Goal: Transaction & Acquisition: Obtain resource

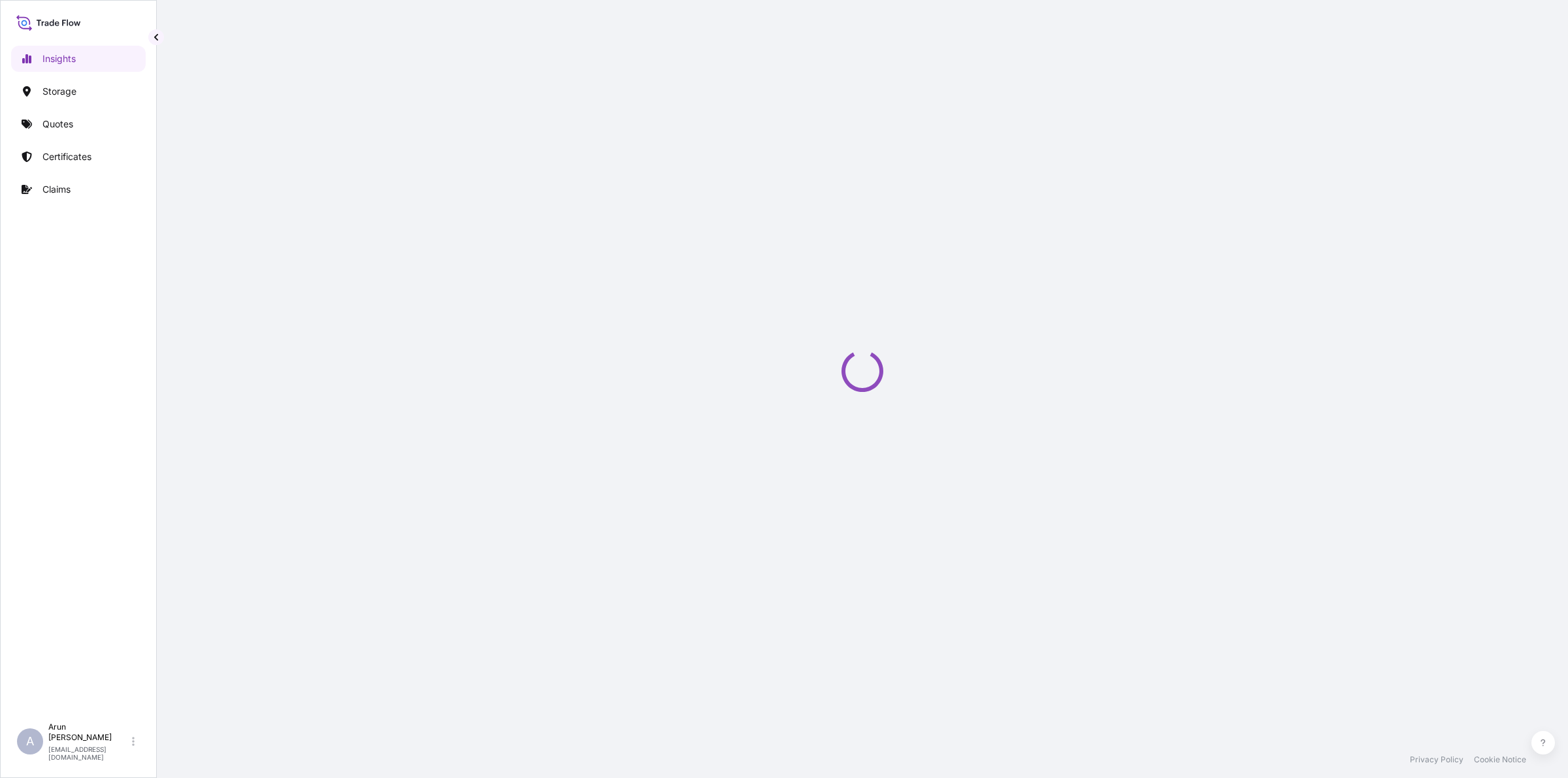
select select "2025"
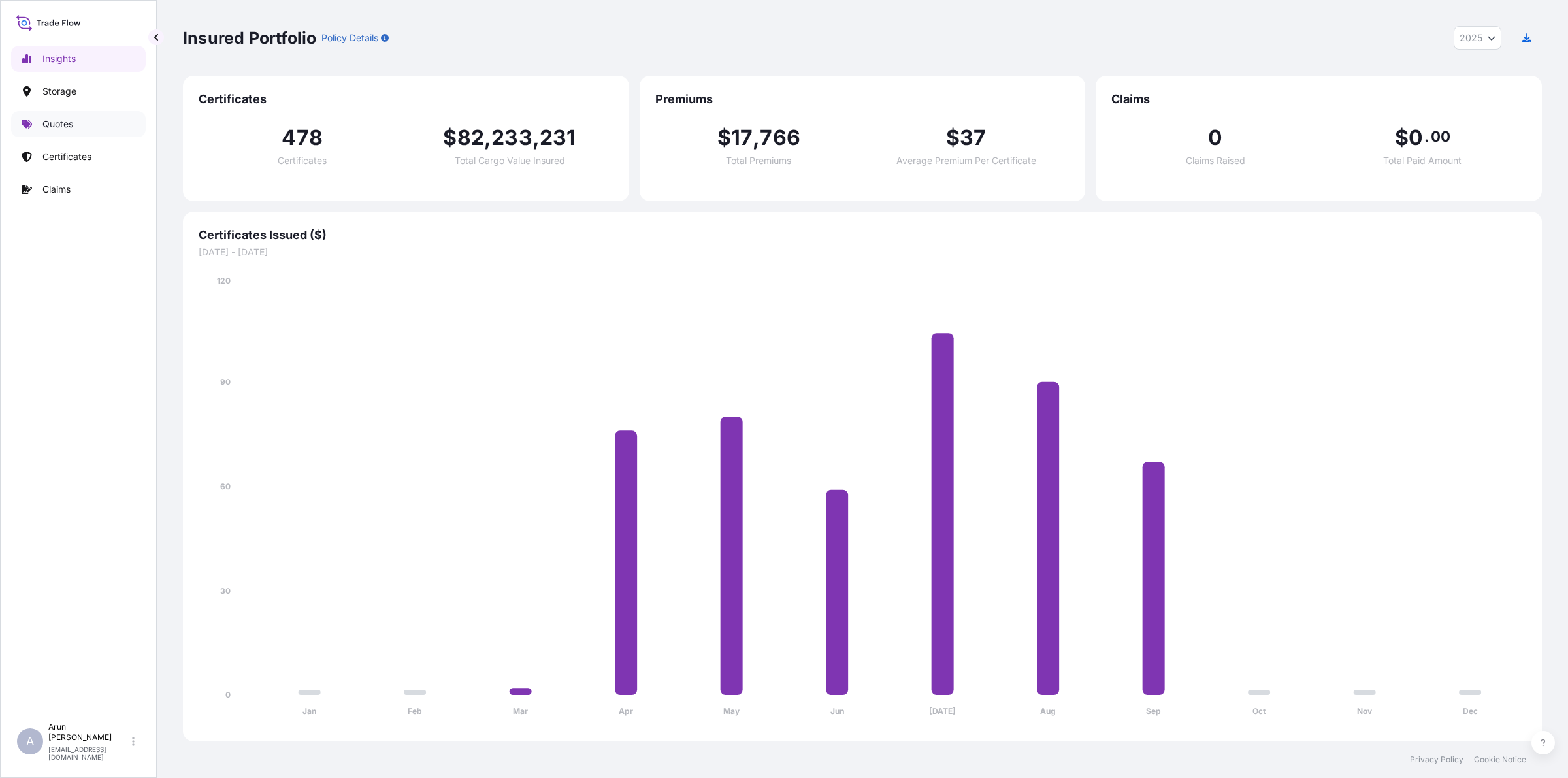
click at [66, 132] on link "Quotes" at bounding box center [78, 124] width 134 height 26
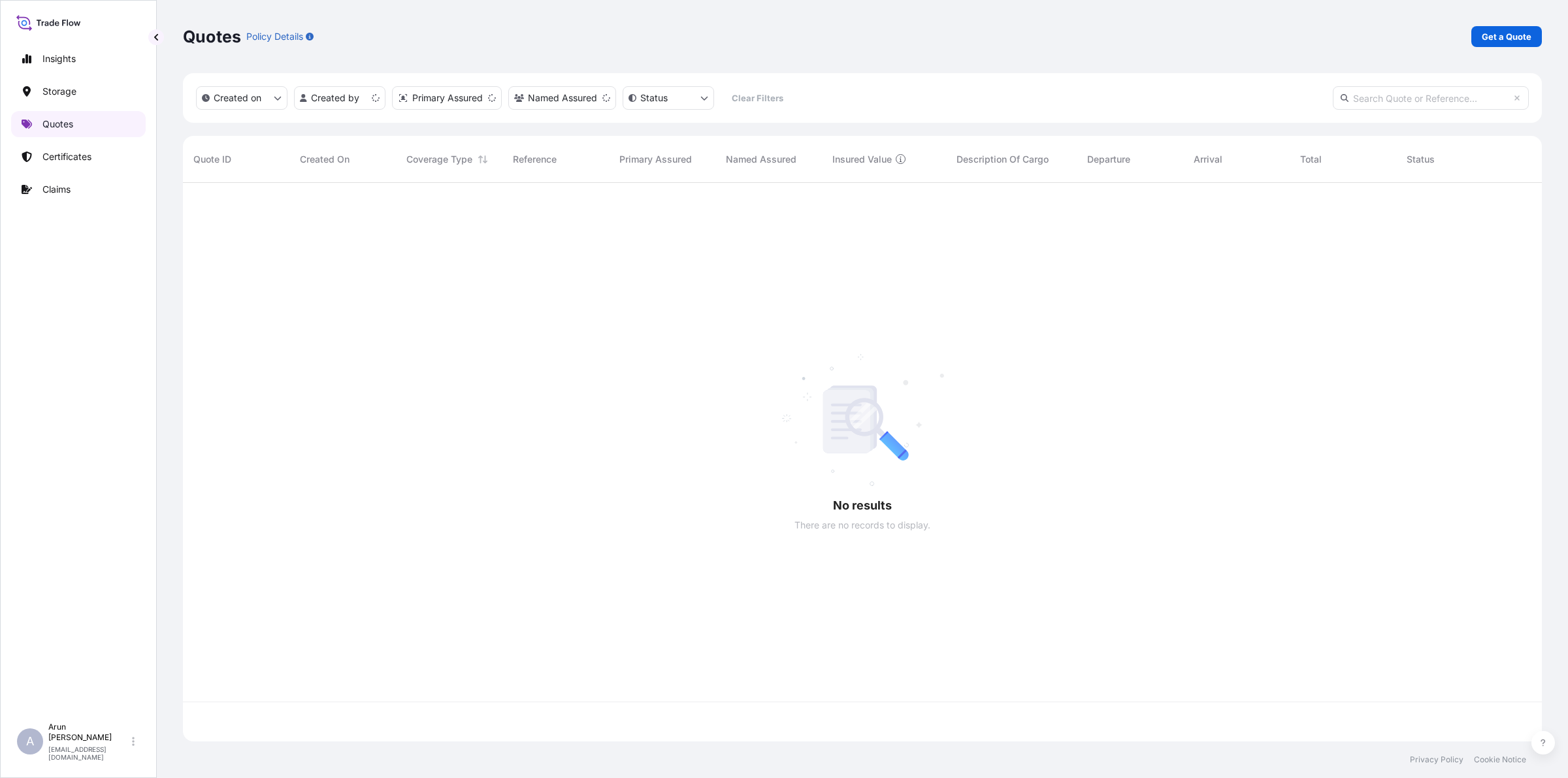
scroll to position [553, 1347]
click at [1530, 33] on p "Get a Quote" at bounding box center [1506, 37] width 49 height 14
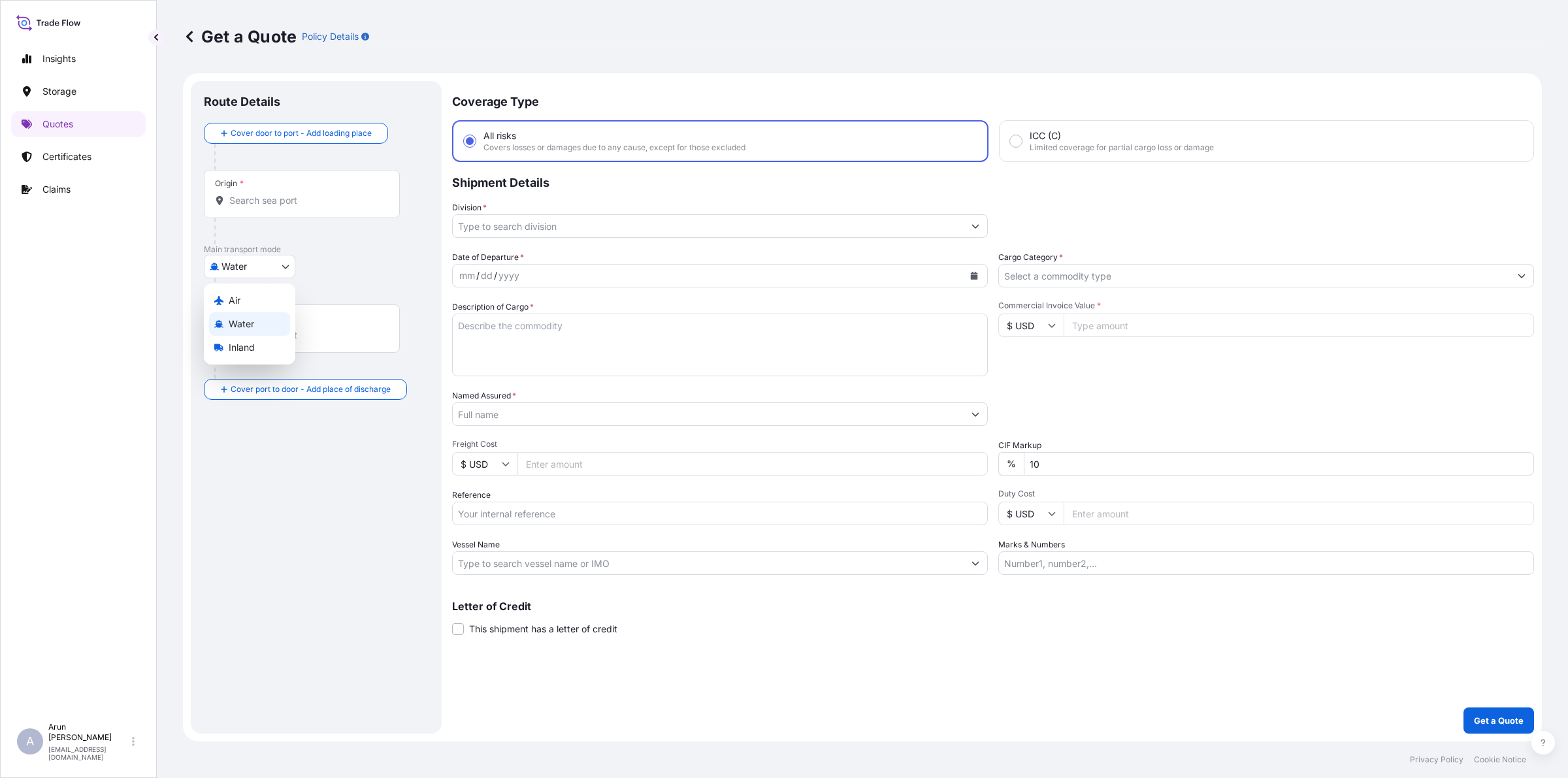
click at [251, 272] on body "Insights Storage Quotes Certificates Claims A Arun Radhakrishnan arun.radhakris…" at bounding box center [784, 389] width 1568 height 778
click at [225, 305] on div "Air" at bounding box center [250, 300] width 81 height 23
select select "Air"
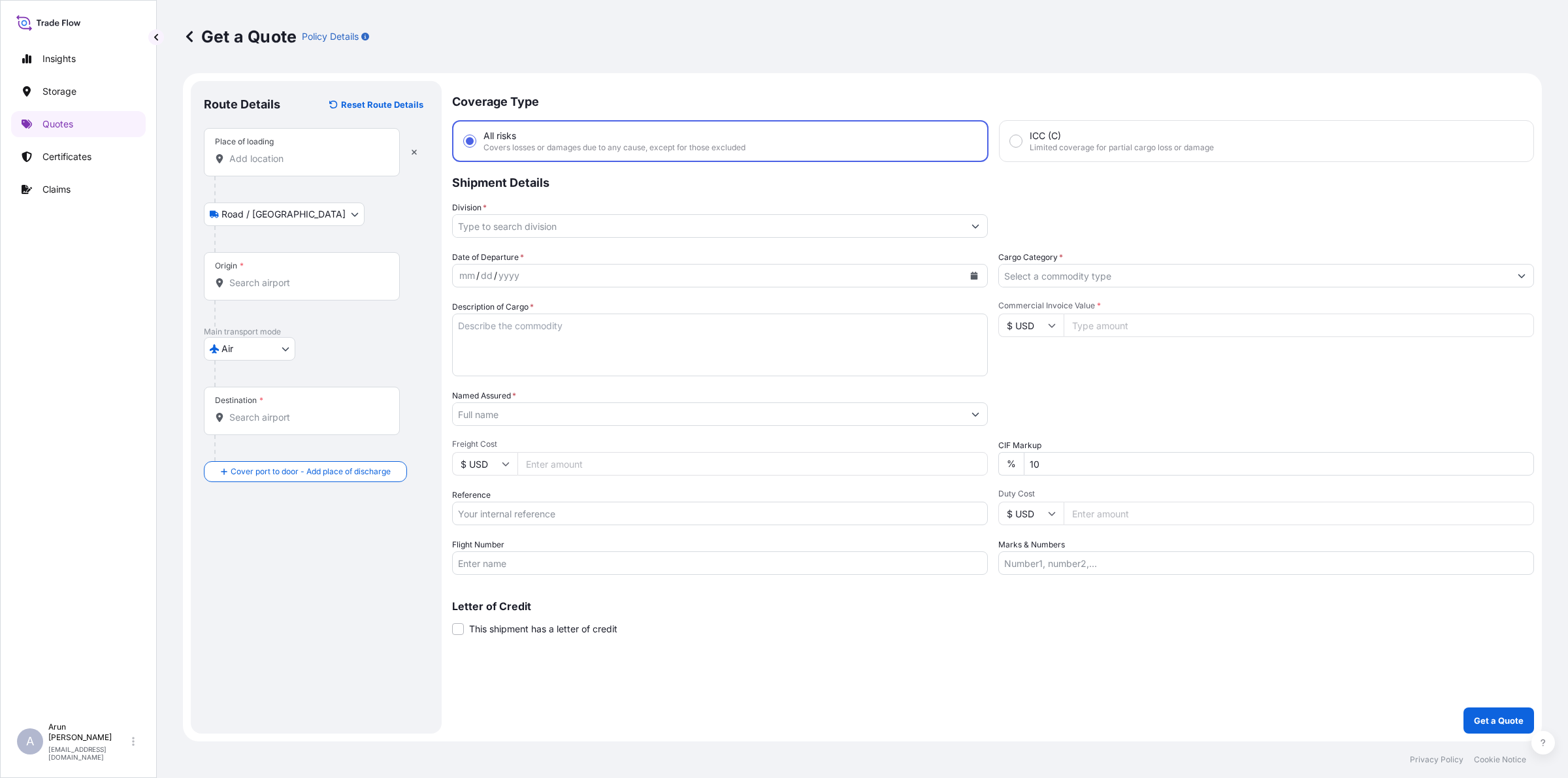
click at [322, 163] on input "Place of loading" at bounding box center [306, 159] width 154 height 14
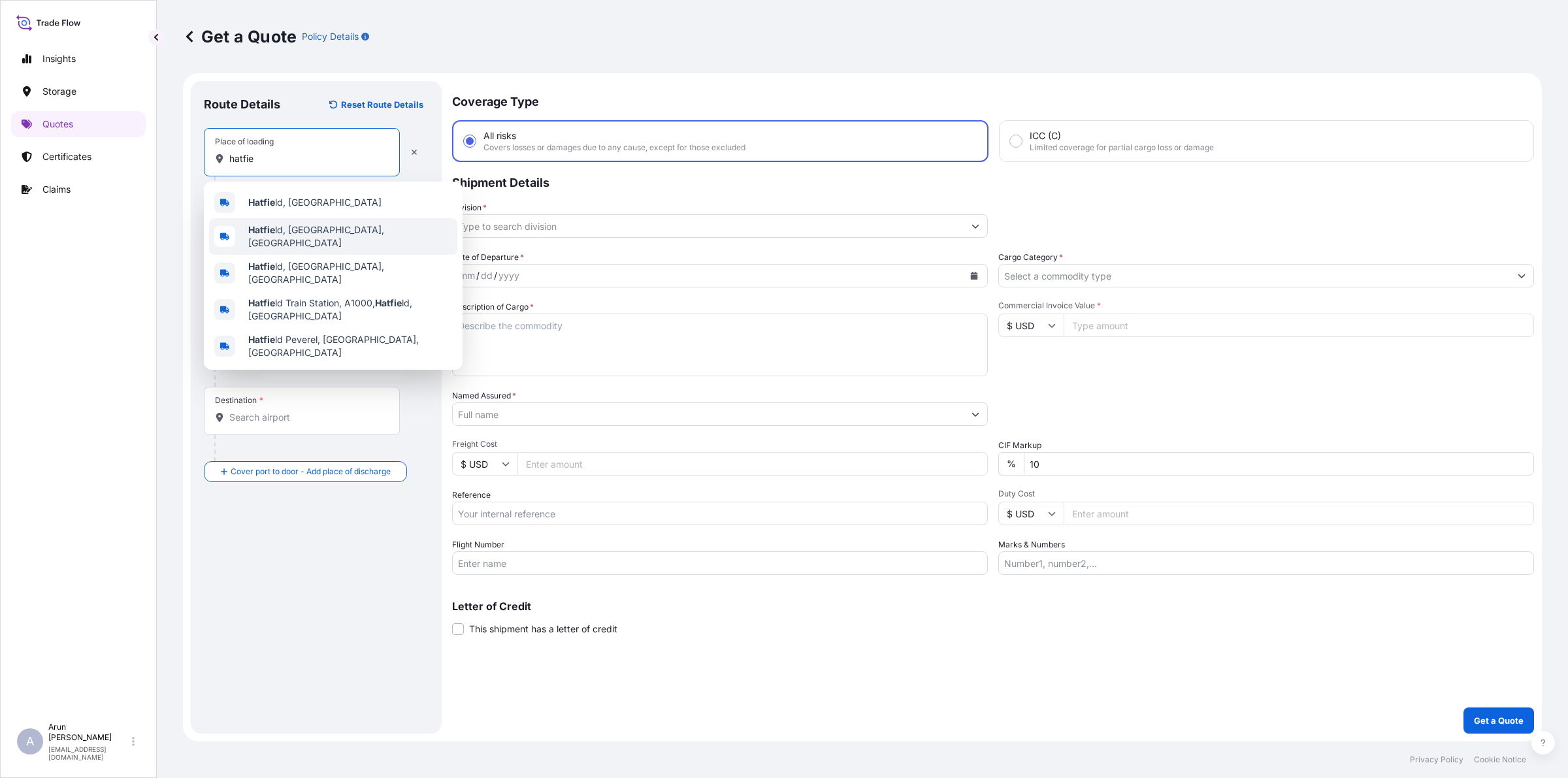
click at [314, 223] on div "Hatfie ld, PA, USA" at bounding box center [333, 236] width 248 height 37
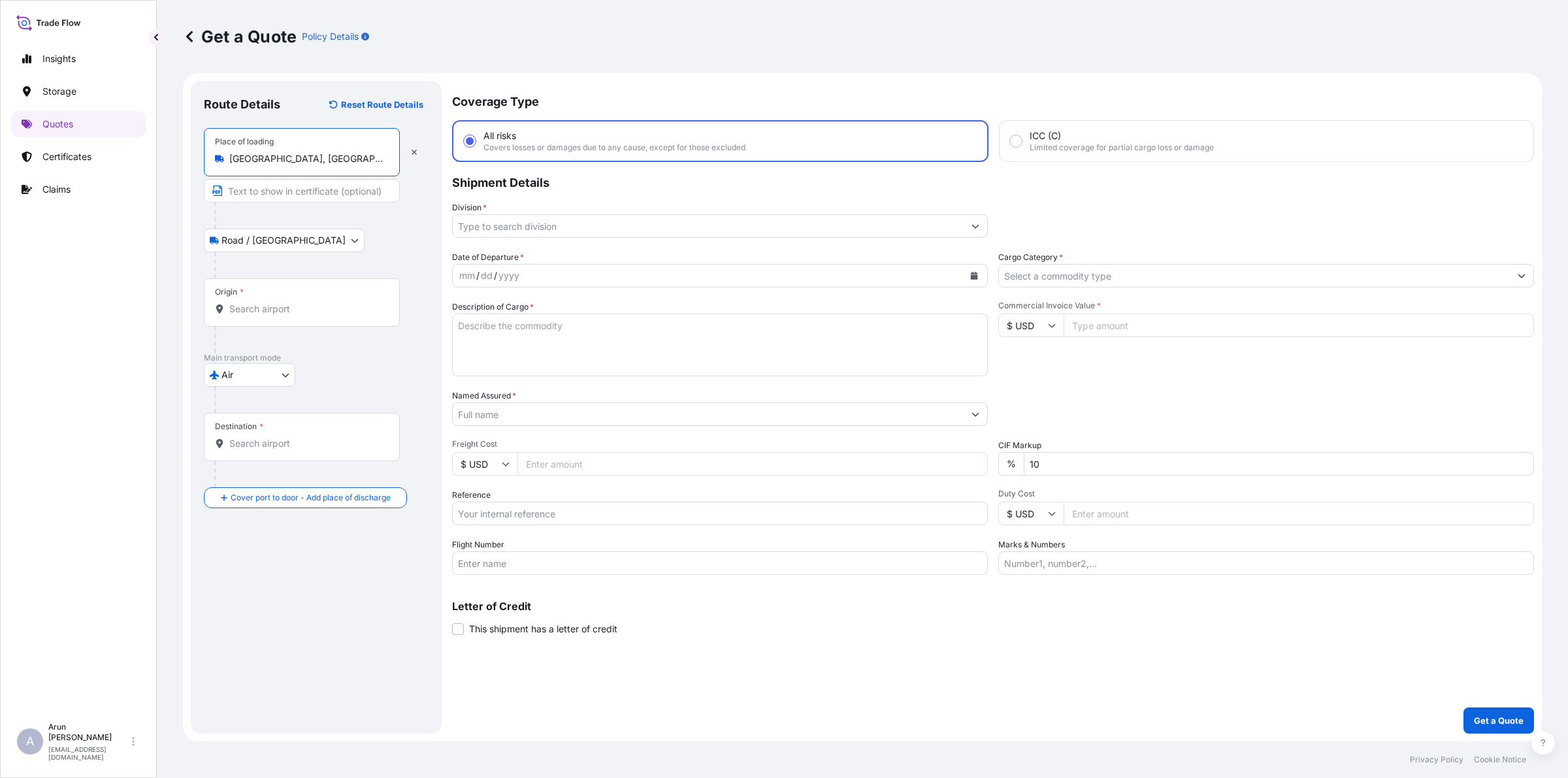
type input "Hatfield, PA, USA"
click at [311, 194] on input "Text to appear on certificate" at bounding box center [301, 190] width 196 height 23
type input "c"
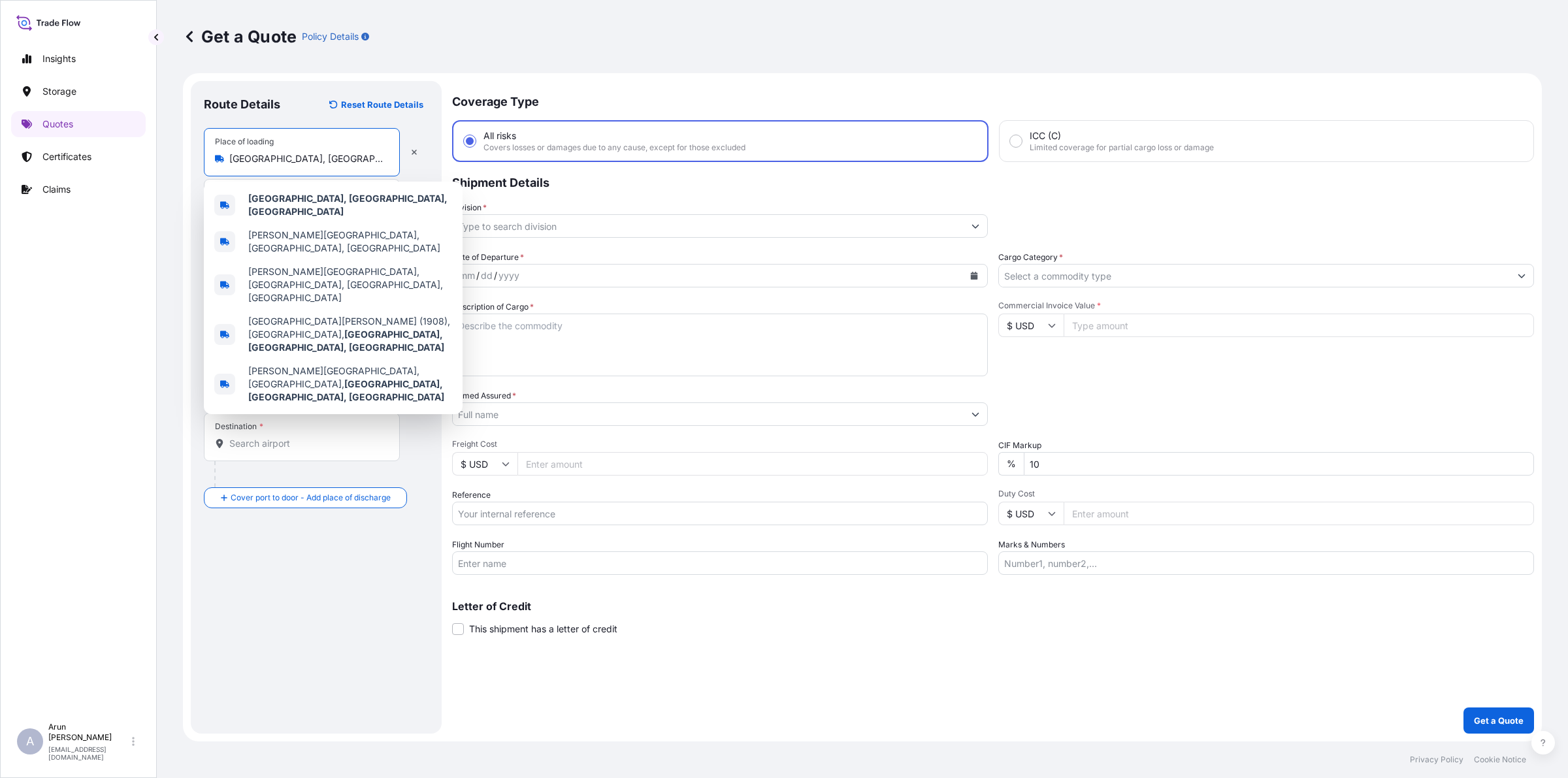
drag, startPoint x: 304, startPoint y: 160, endPoint x: 229, endPoint y: 138, distance: 78.2
click at [229, 138] on div "Place of loading Hatfield, PA, USA" at bounding box center [301, 153] width 196 height 48
click at [268, 190] on div "Hatfield, PA, USA" at bounding box center [333, 206] width 248 height 37
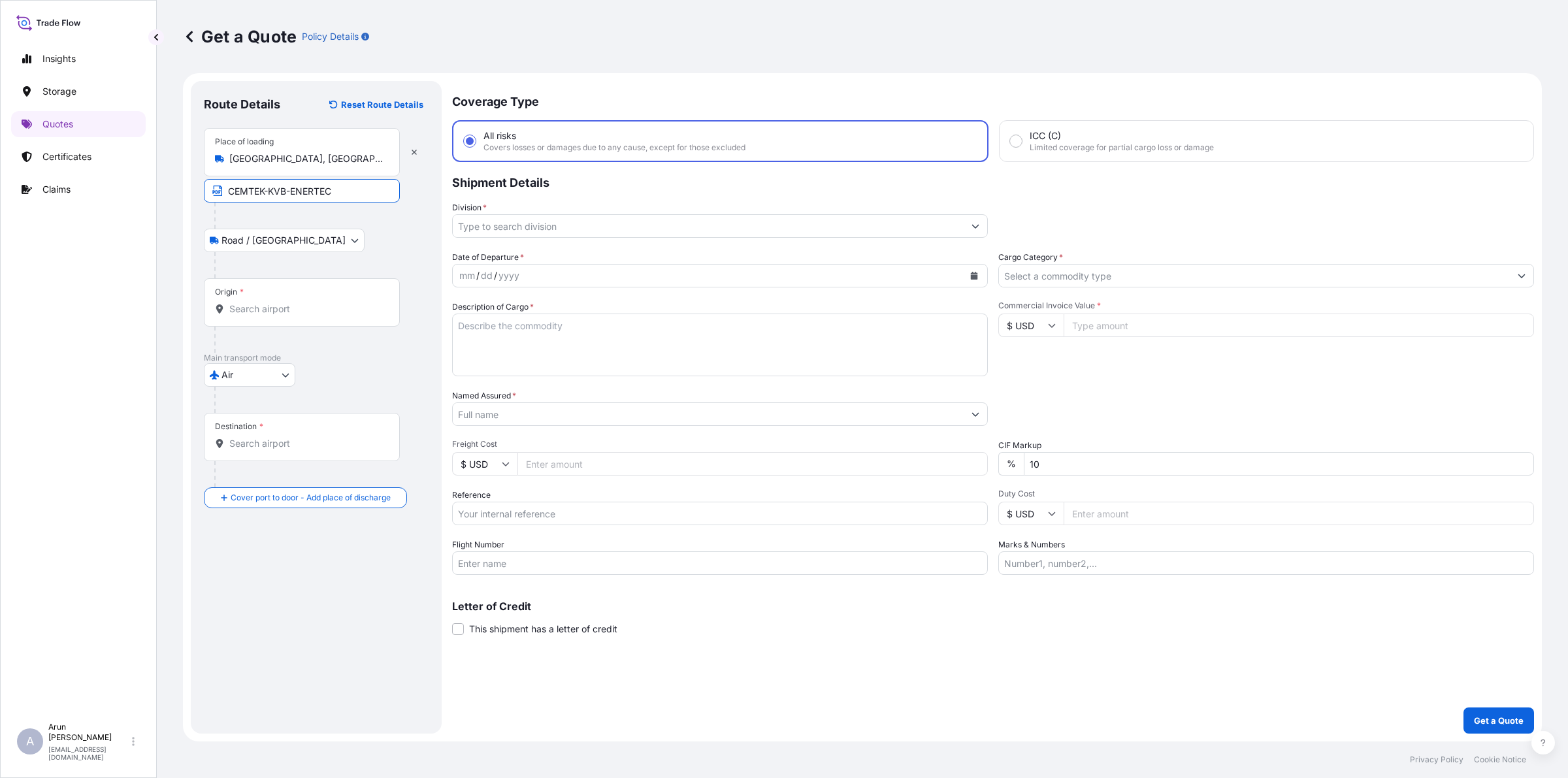
click at [367, 188] on input "CEMTEK-KVB-ENERTEC" at bounding box center [301, 190] width 196 height 23
paste input "Hatfield, PA, USA"
type input "CEMTEK-KVB-ENERTEC., Hatfield, PA, USA"
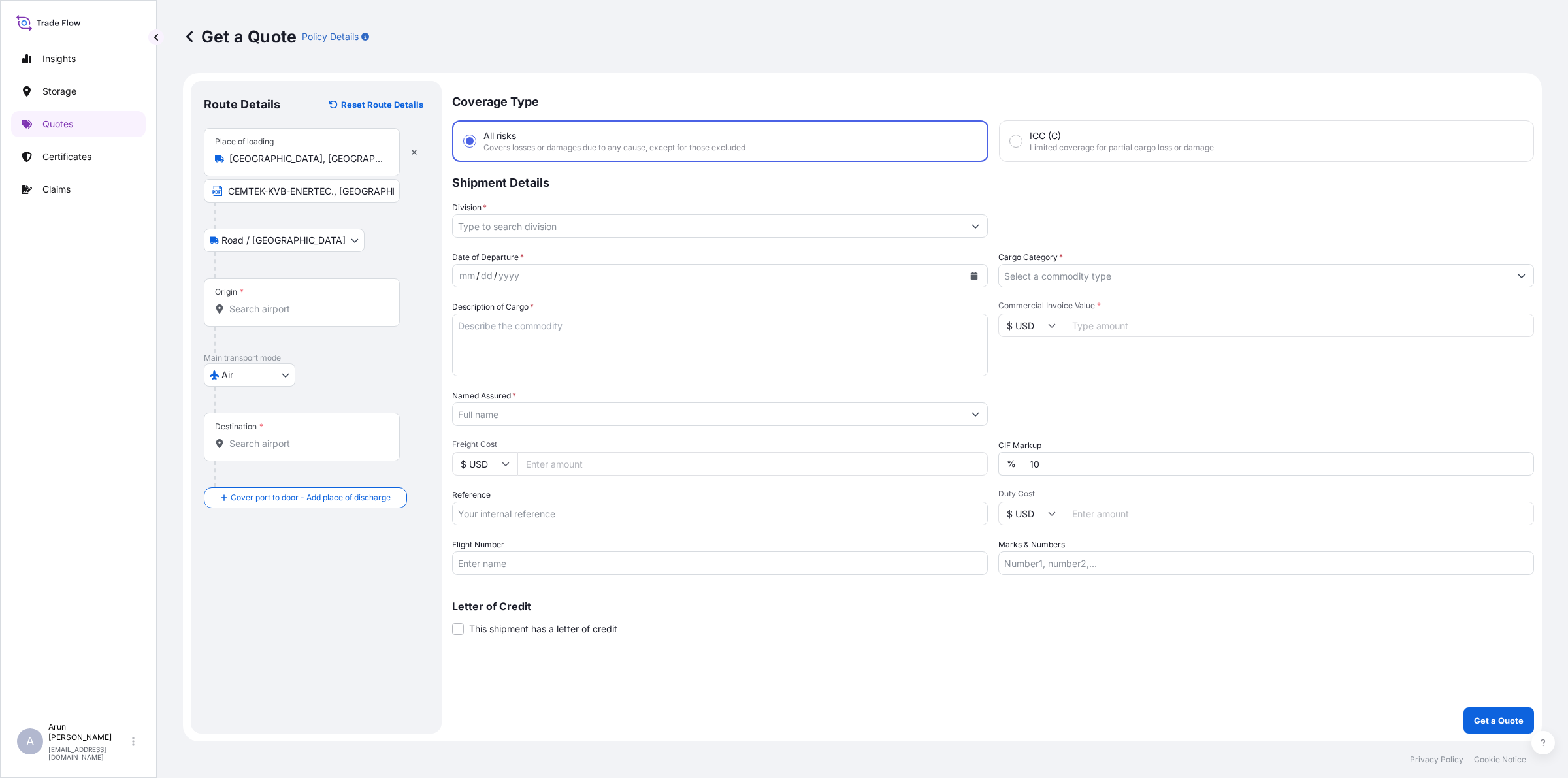
click at [254, 317] on div "Origin *" at bounding box center [301, 302] width 196 height 48
click at [254, 316] on input "Origin *" at bounding box center [306, 309] width 154 height 14
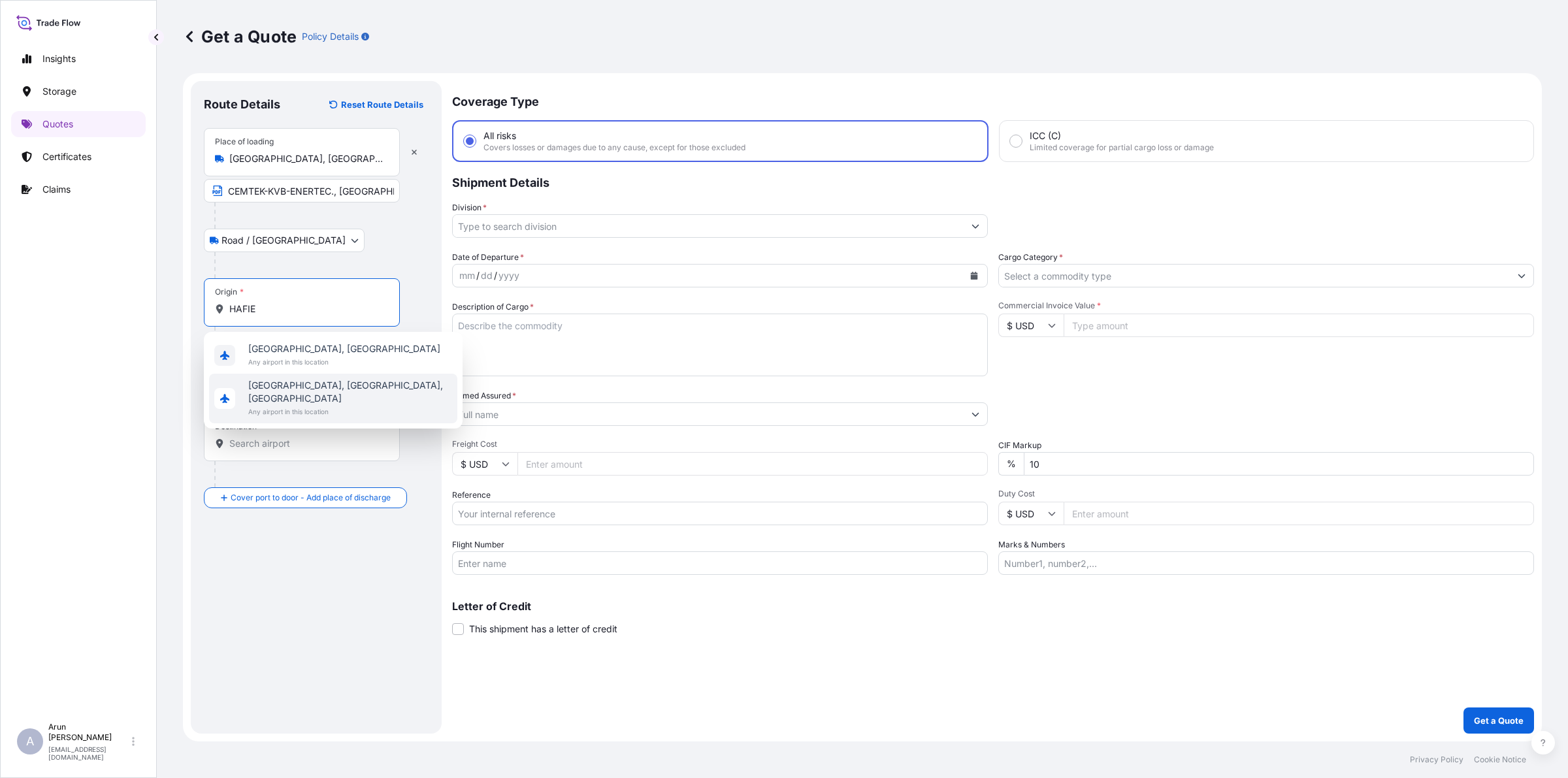
click at [283, 389] on span "Hatfield, PA, USA" at bounding box center [350, 391] width 204 height 26
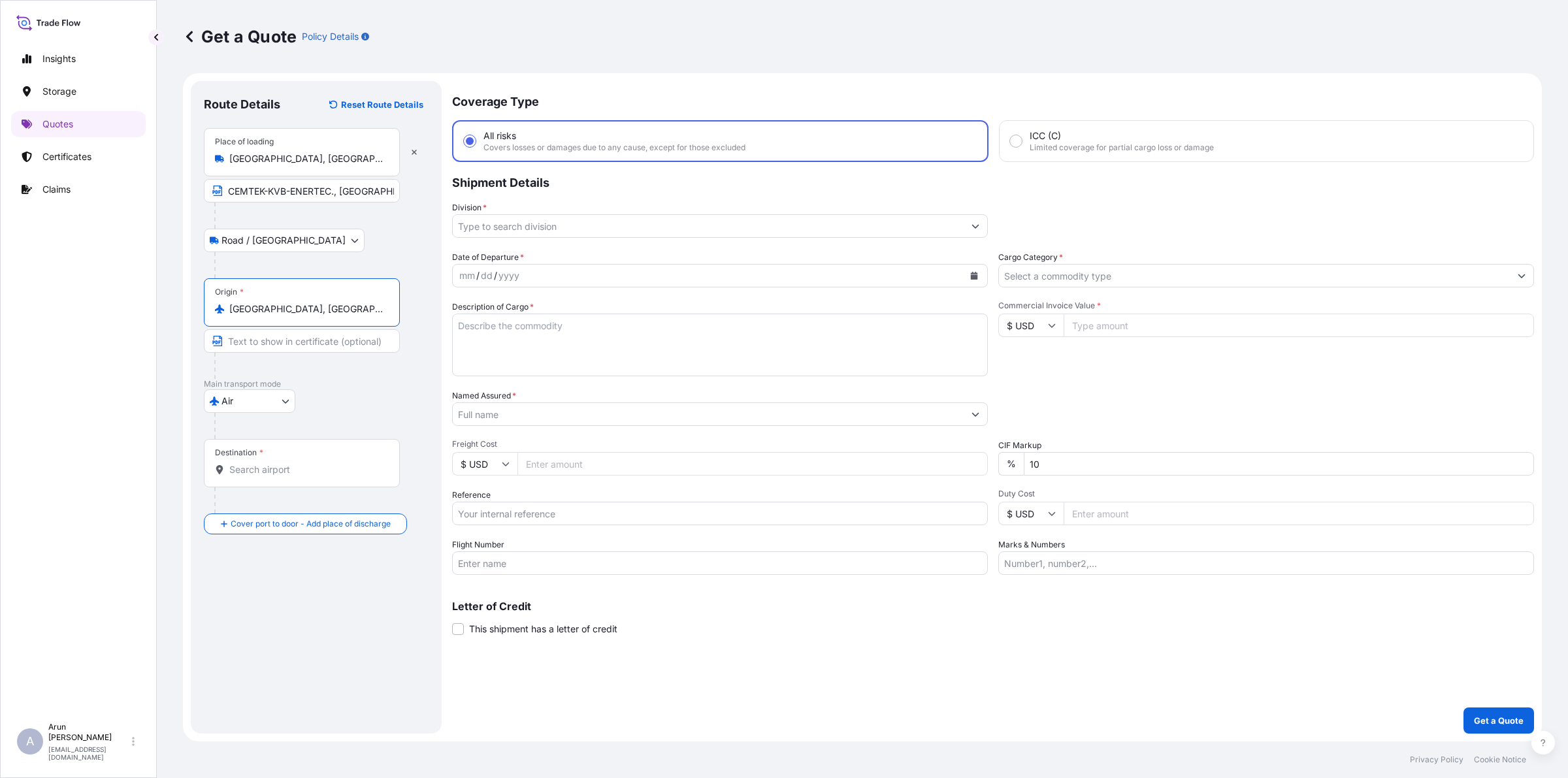
type input "Hatfield, PA, USA"
click at [305, 471] on input "Destination *" at bounding box center [306, 470] width 154 height 14
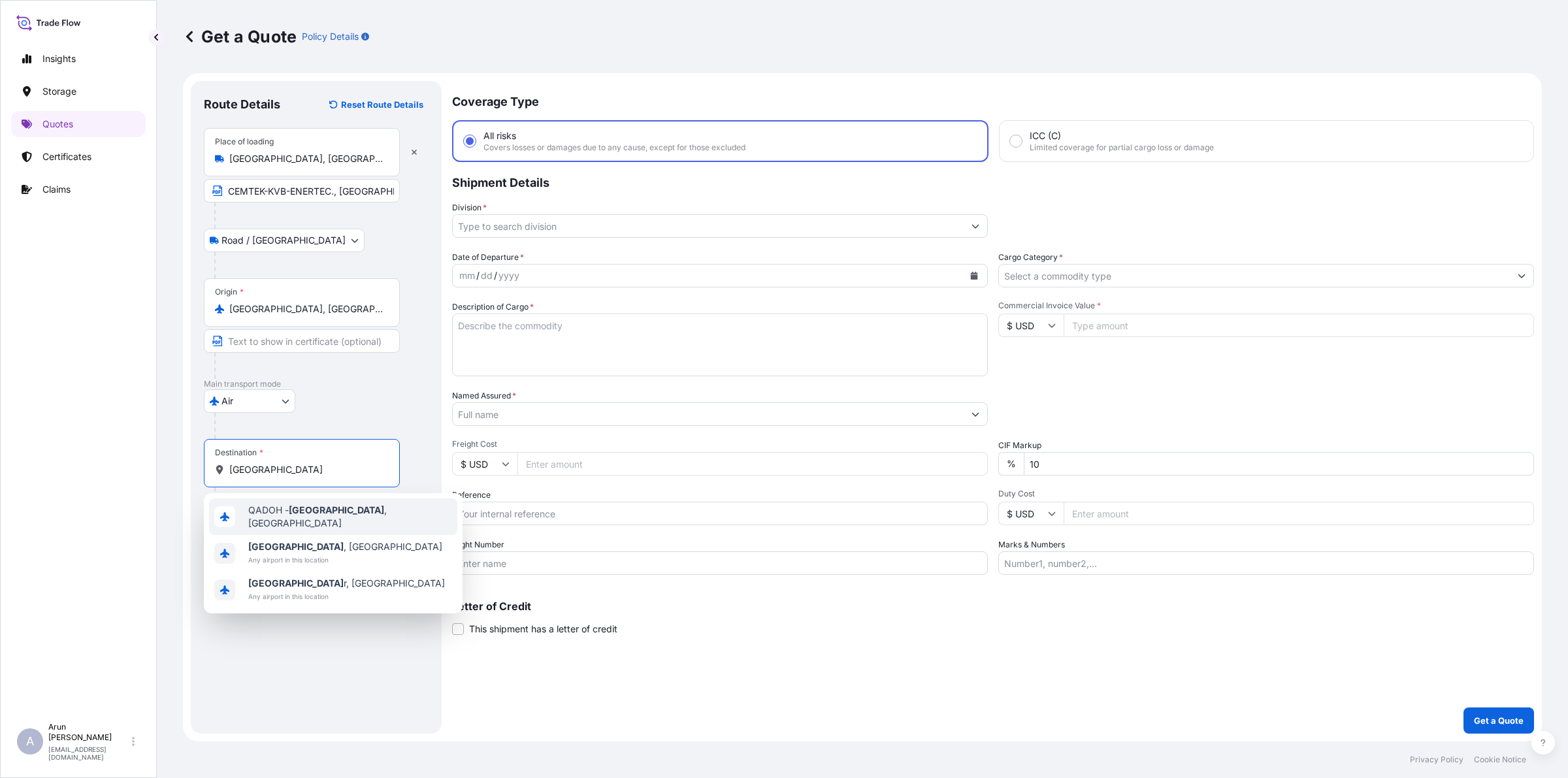
click at [318, 519] on span "QADOH - Doha , Qatar" at bounding box center [350, 516] width 204 height 26
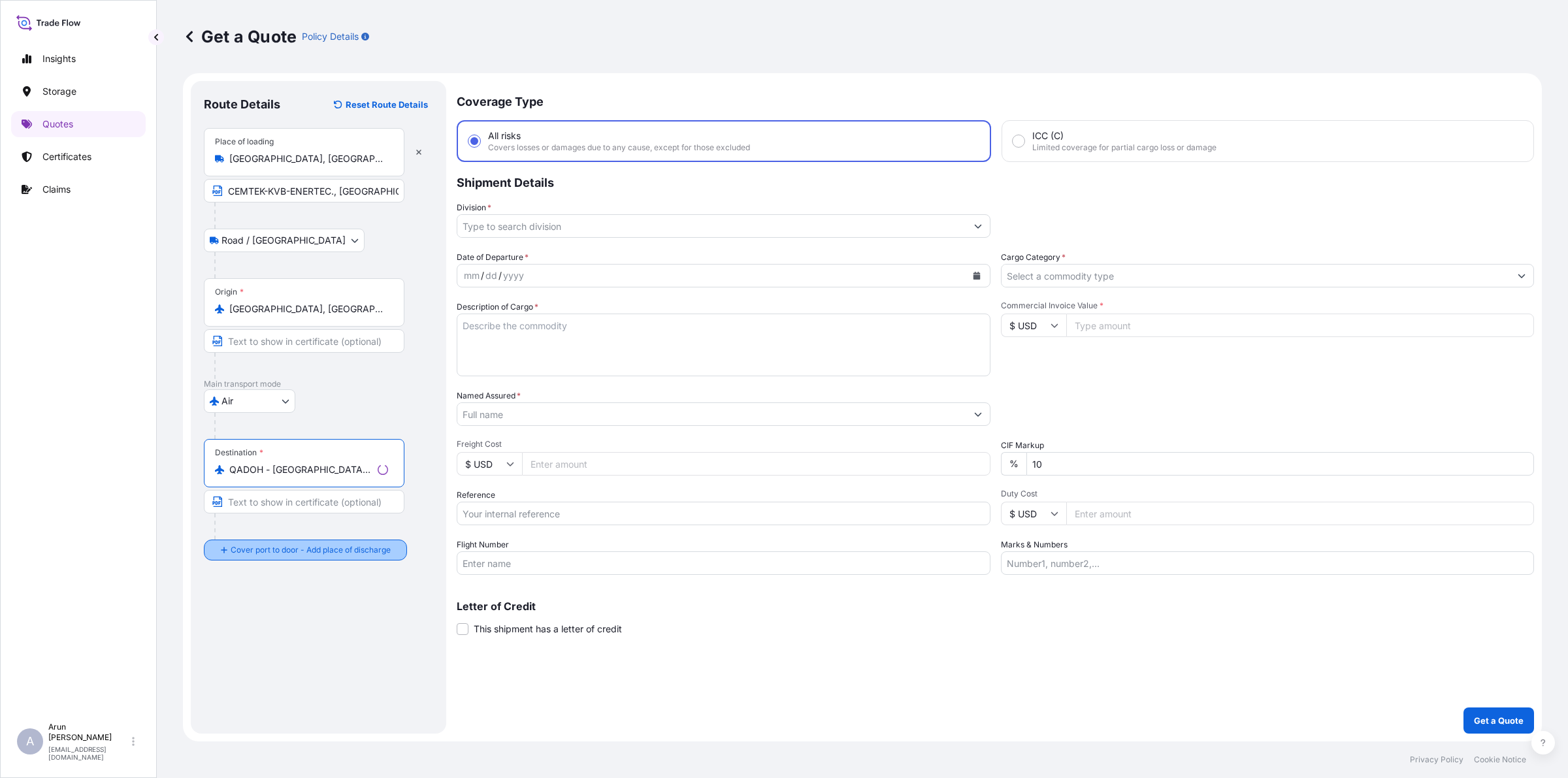
type input "QADOH - Doha, Qatar"
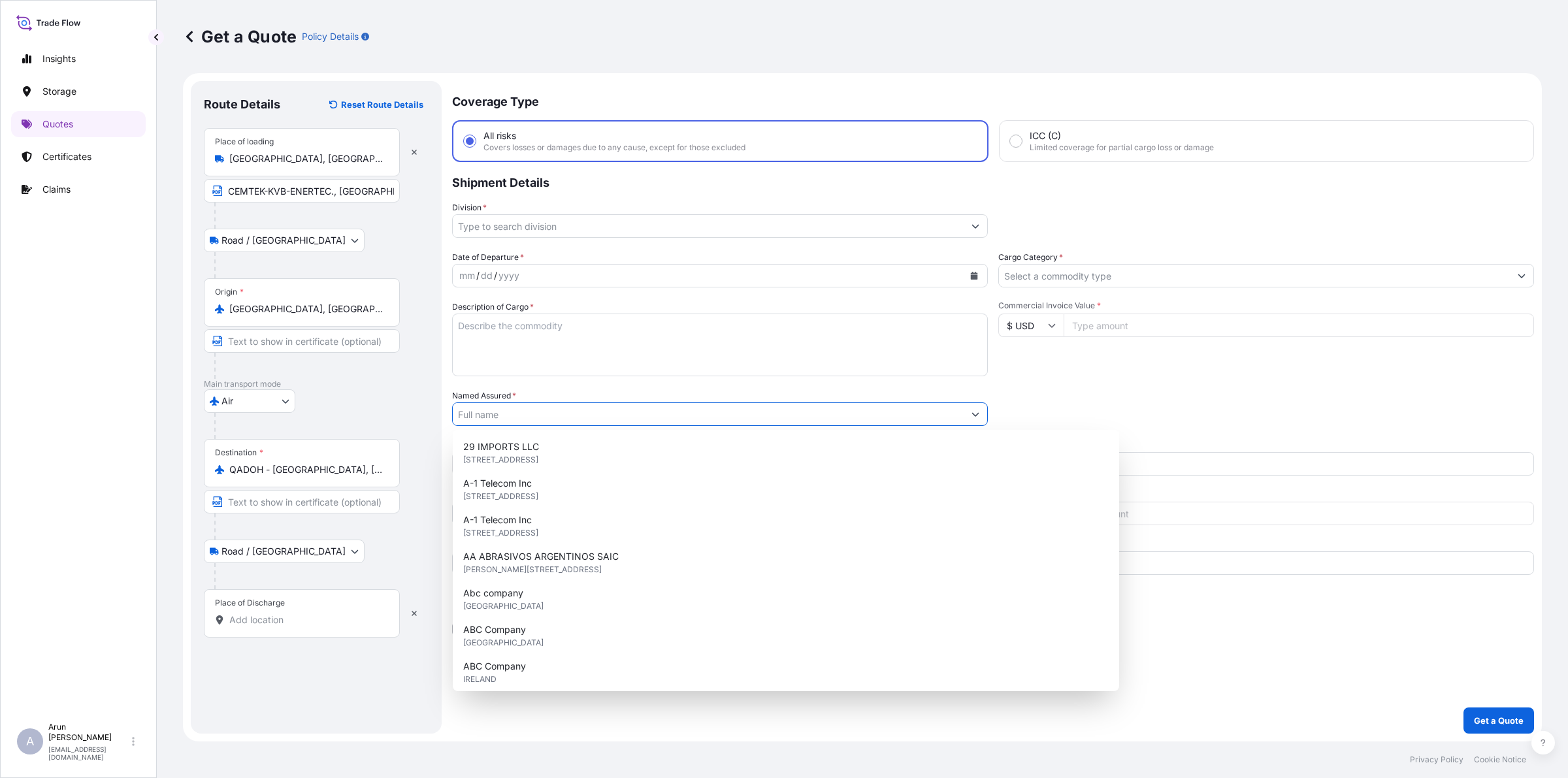
click at [547, 410] on input "Named Assured *" at bounding box center [708, 414] width 511 height 23
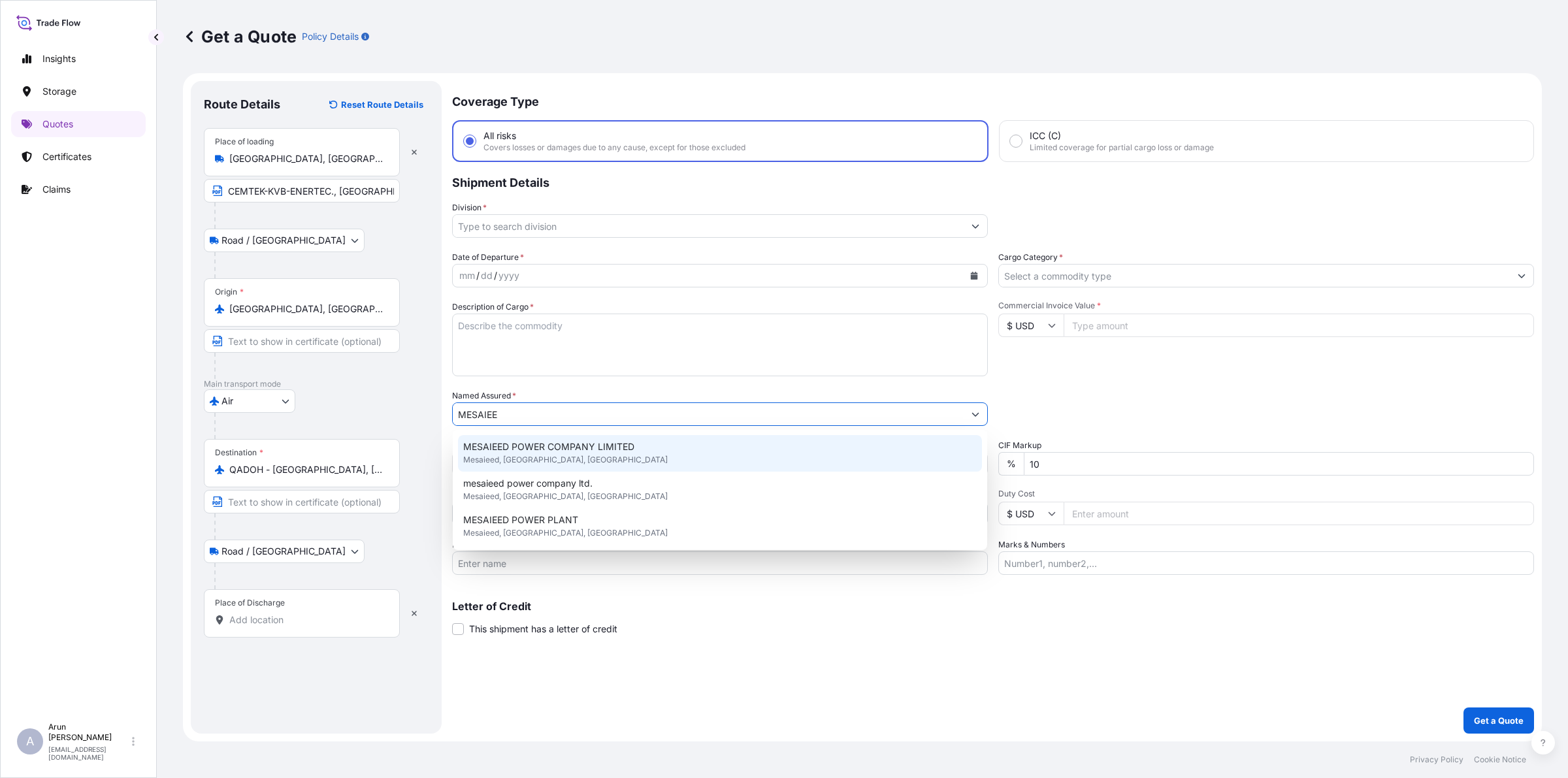
click at [611, 446] on span "MESAIEED POWER COMPANY LIMITED" at bounding box center [548, 447] width 171 height 14
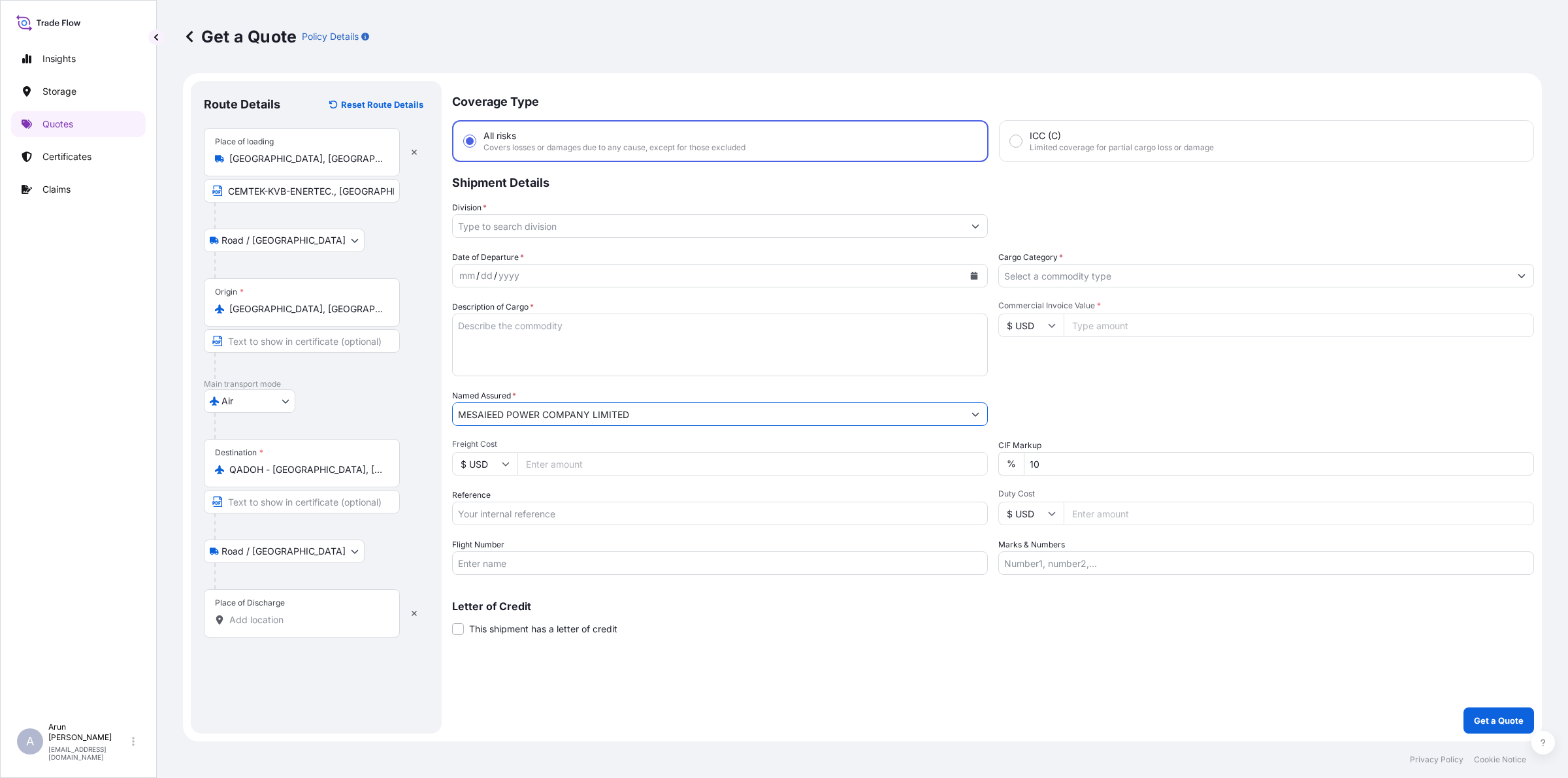
drag, startPoint x: 638, startPoint y: 412, endPoint x: 454, endPoint y: 435, distance: 185.4
click at [454, 435] on div "Date of Departure * mm / dd / yyyy Cargo Category * Description of Cargo * Comm…" at bounding box center [993, 413] width 1081 height 324
type input "MESAIEED POWER COMPANY LIMITED"
click at [343, 619] on input "Place of Discharge" at bounding box center [306, 620] width 154 height 14
paste input "MESAIEED POWER COMPANY LIMITED"
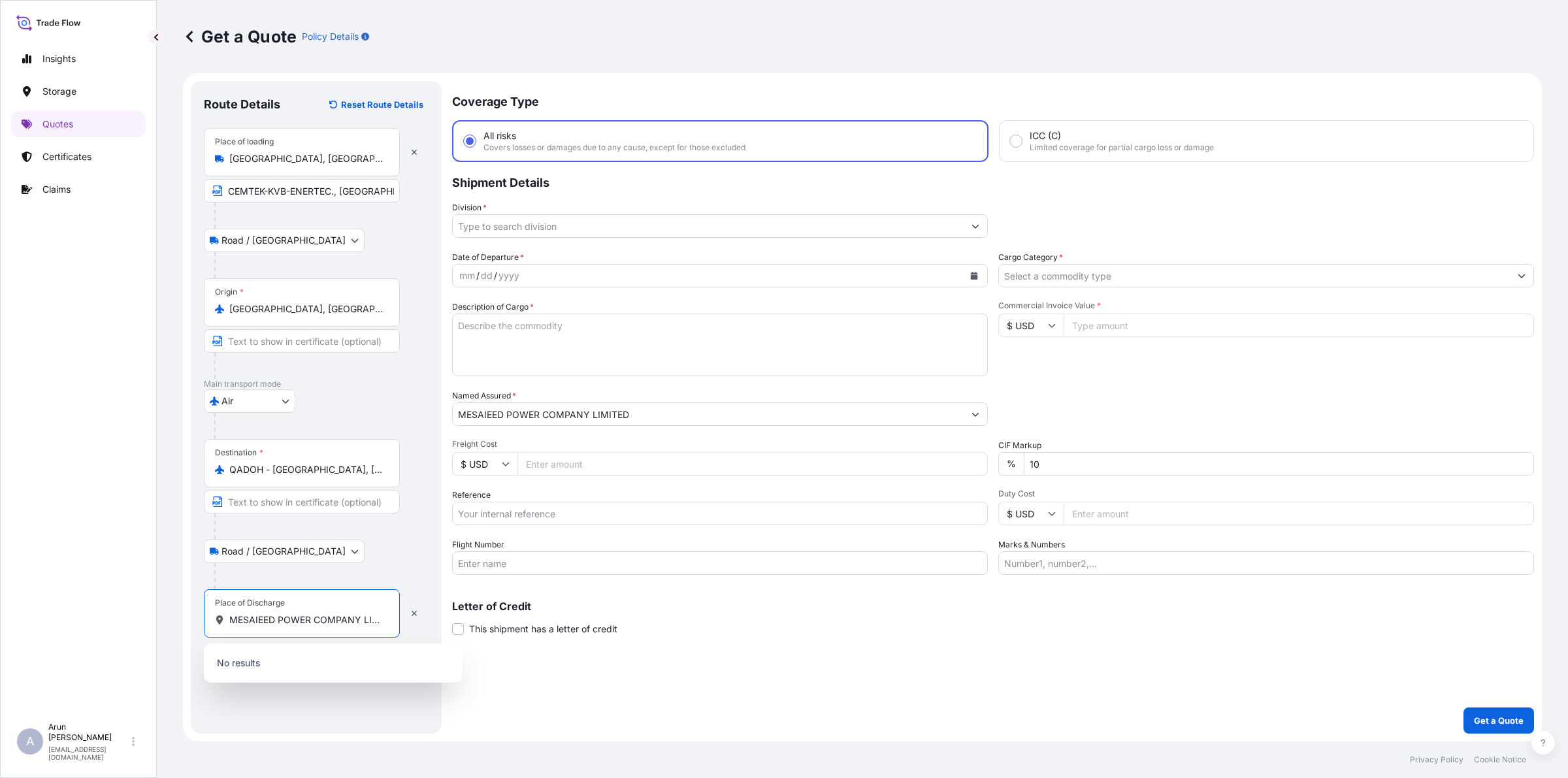
scroll to position [0, 15]
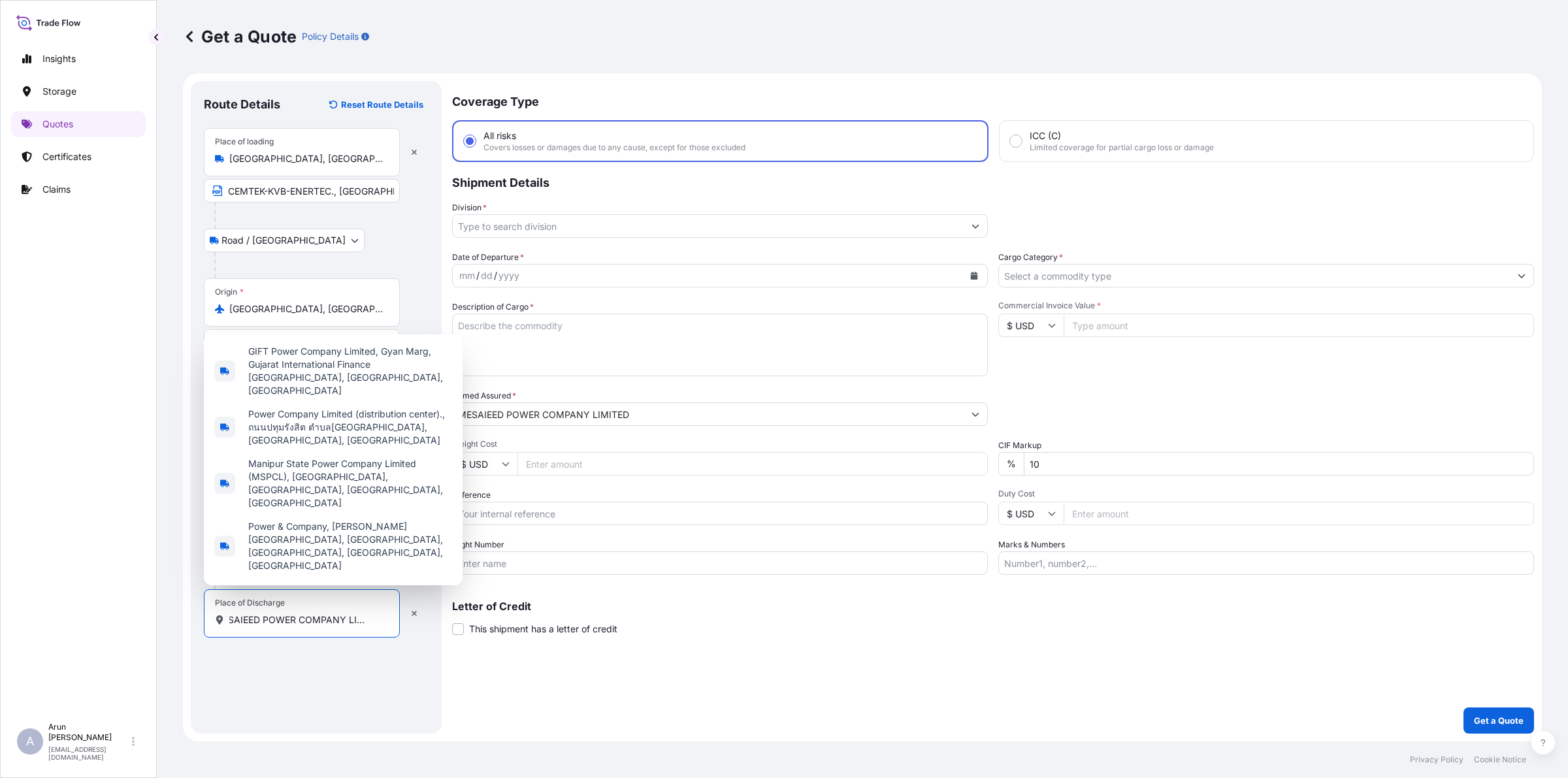
type input "MESAIEED POWER COMPANY LIMITED"
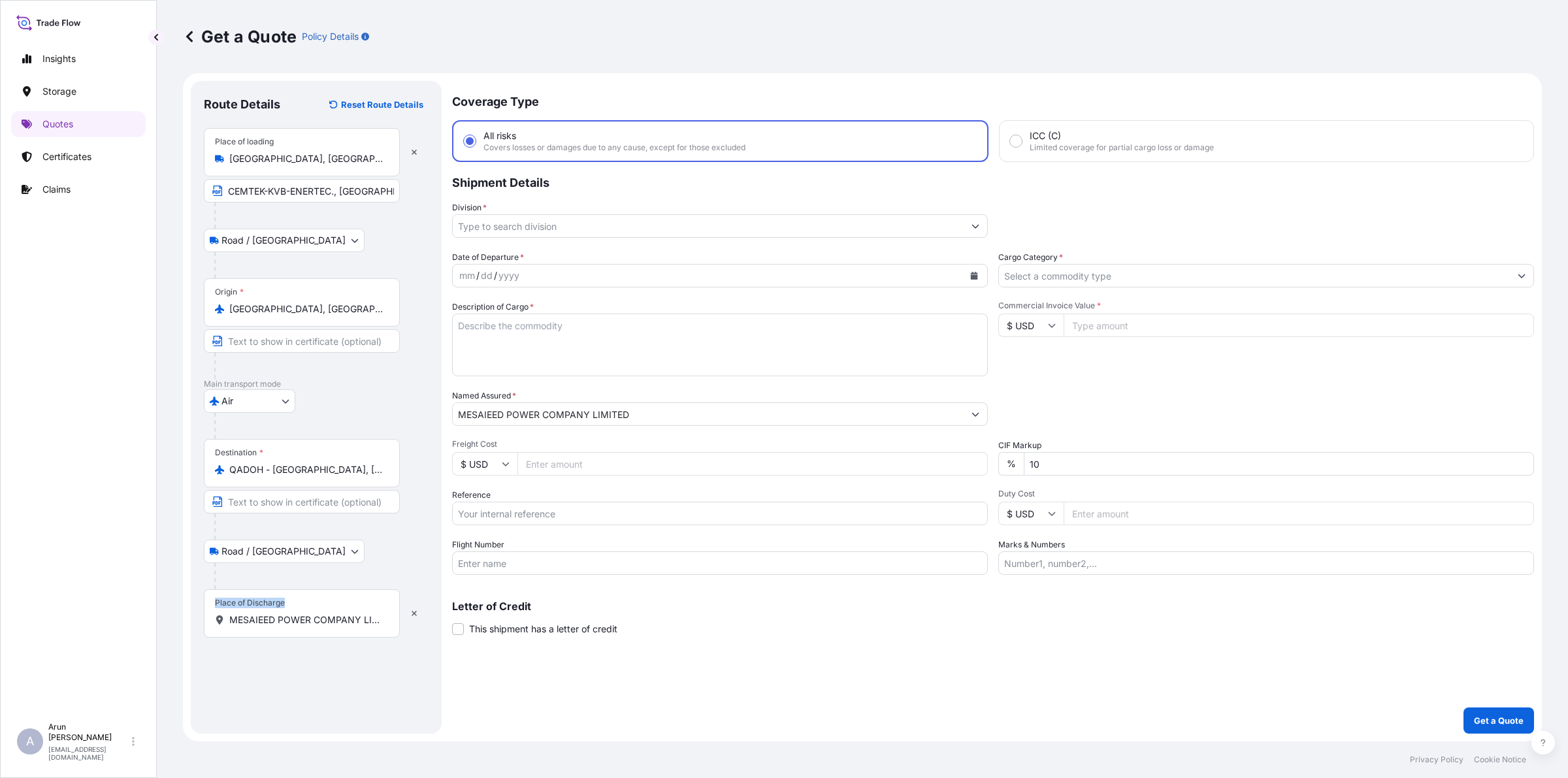
drag, startPoint x: 390, startPoint y: 619, endPoint x: 211, endPoint y: 598, distance: 180.2
click at [211, 598] on div "Place of Discharge MESAIEED POWER COMPANY LIMITED" at bounding box center [301, 613] width 196 height 48
click at [299, 653] on div "Route Details Reset Route Details Place of loading Hatfield, PA, USA CEMTEK-KVB…" at bounding box center [316, 406] width 225 height 626
click at [408, 613] on button "button" at bounding box center [414, 614] width 29 height 21
select select "Road / Inland"
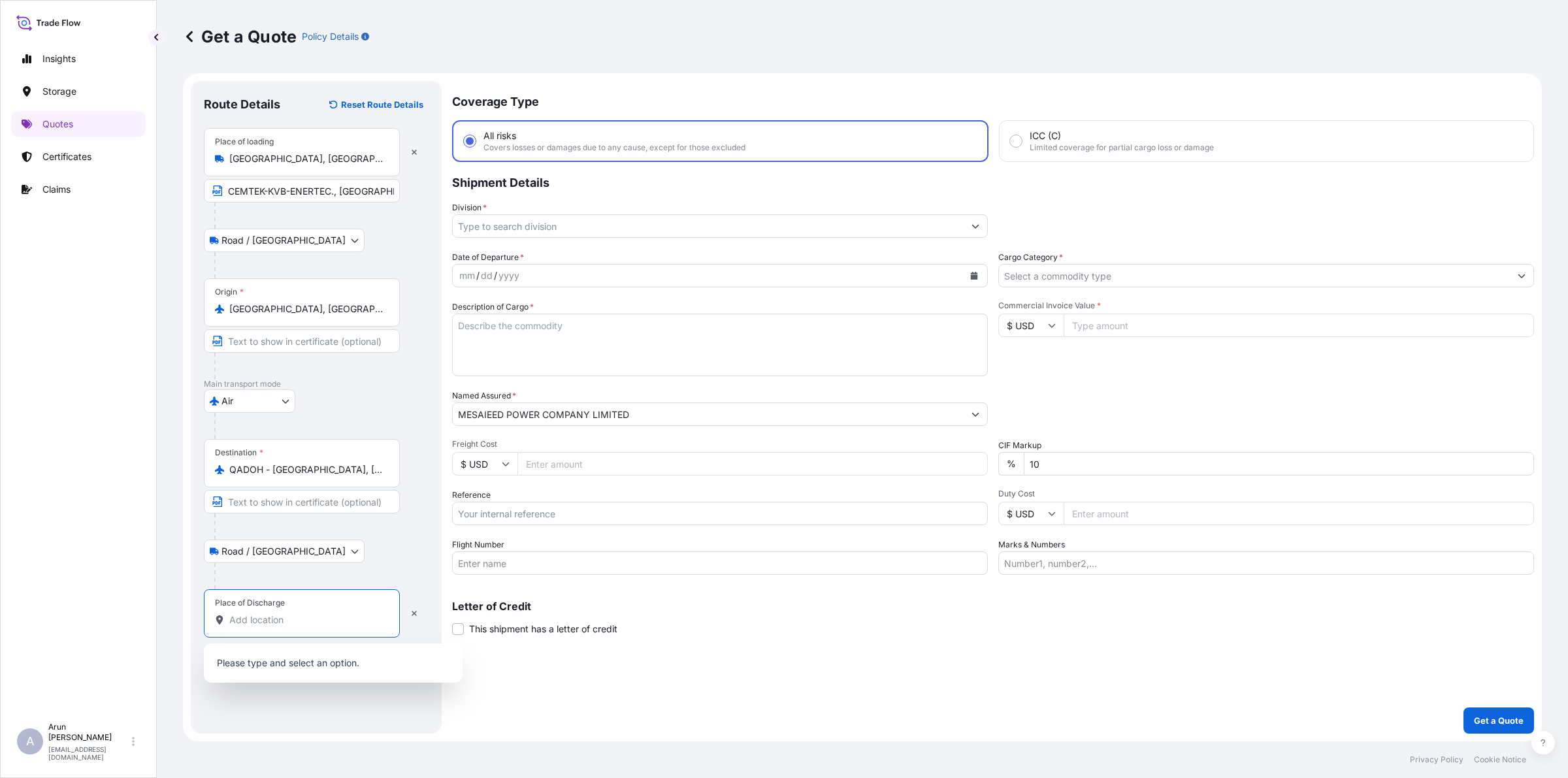
click at [266, 615] on input "Place of Discharge" at bounding box center [306, 620] width 154 height 14
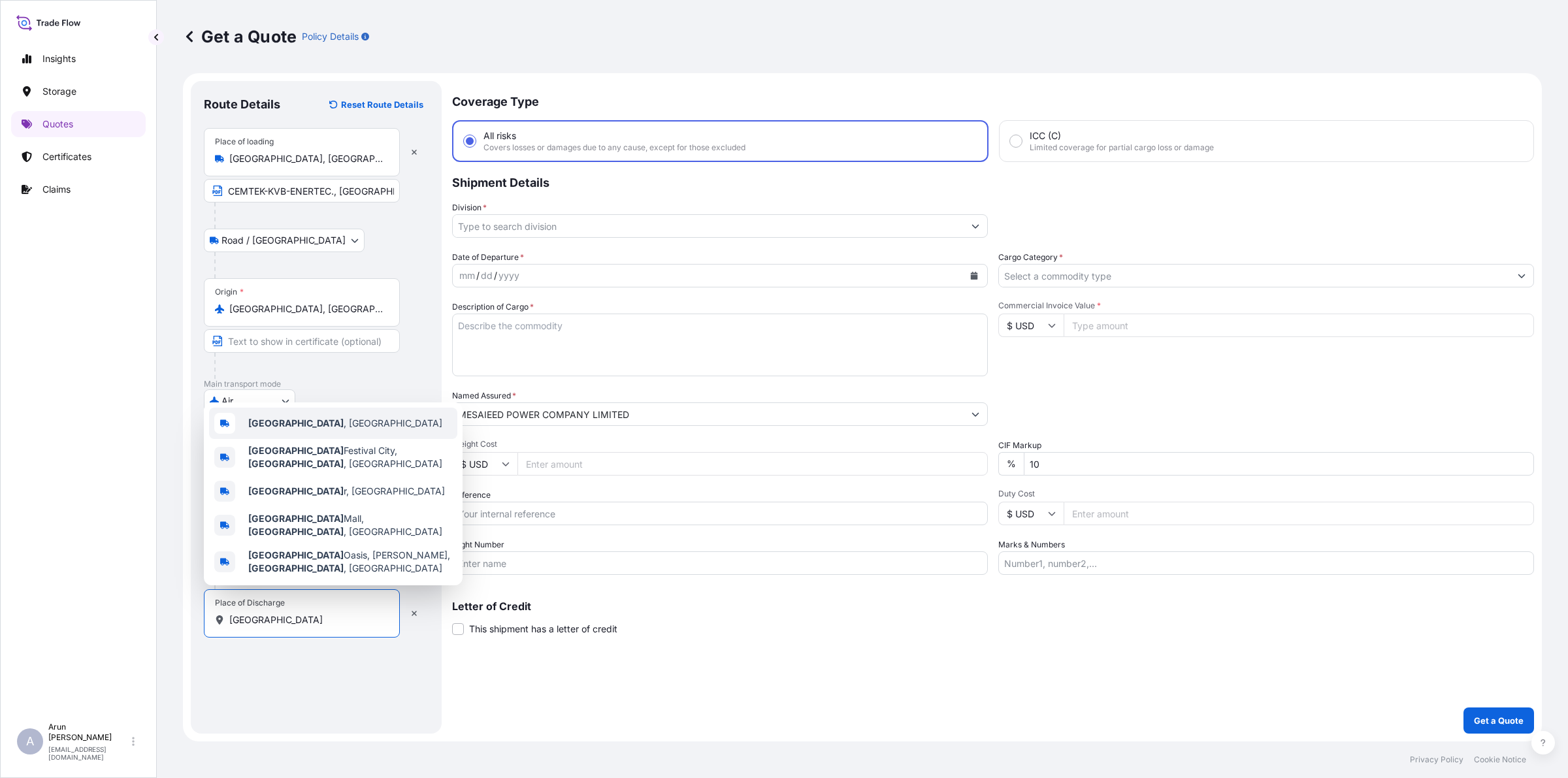
click at [263, 429] on b "Doha" at bounding box center [295, 423] width 96 height 12
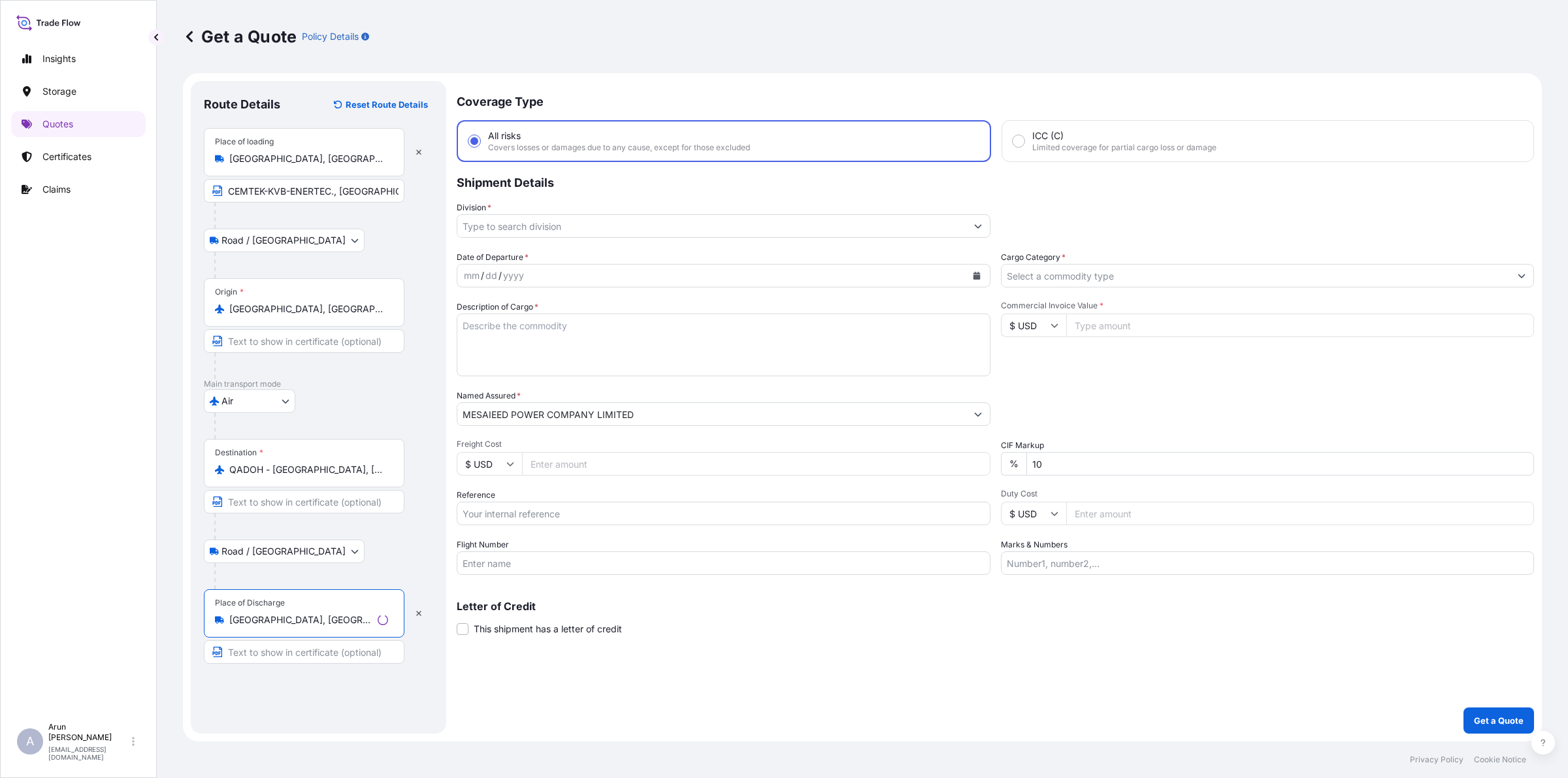
type input "Doha, Qatar"
click at [271, 653] on input "Text to appear on certificate" at bounding box center [301, 652] width 196 height 23
paste input "MESAIEED POWER COMPANY LIMITED"
click at [373, 657] on input "MESAIEED POWER COMPANY LIMITED, MESAIEED, QATAR" at bounding box center [301, 652] width 196 height 23
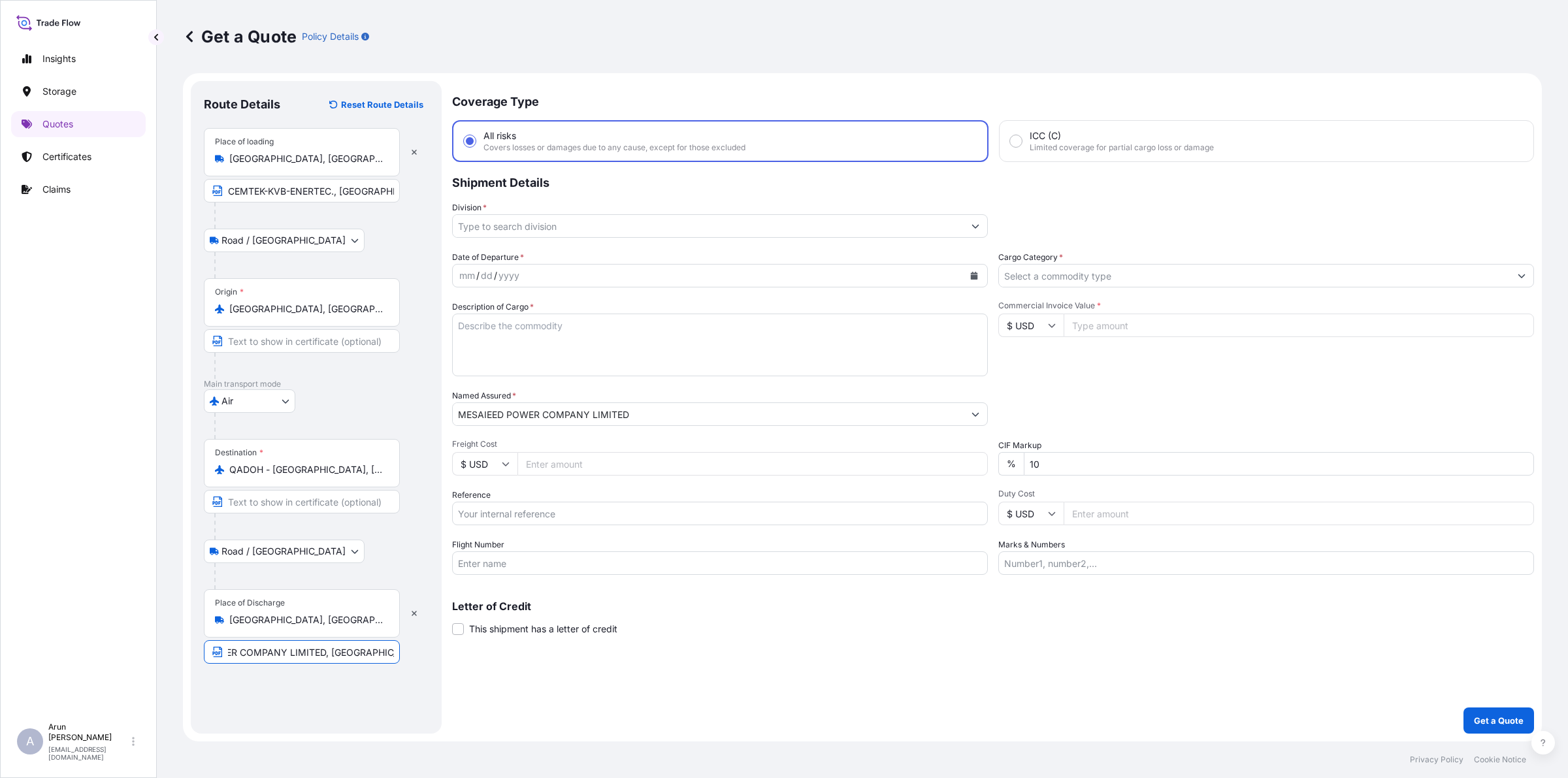
scroll to position [0, 89]
click at [305, 660] on input "MESAIEED POWER COMPANY LIMITED, MESAIEED, QATAR,MESAIEED ,QATAR" at bounding box center [301, 652] width 196 height 23
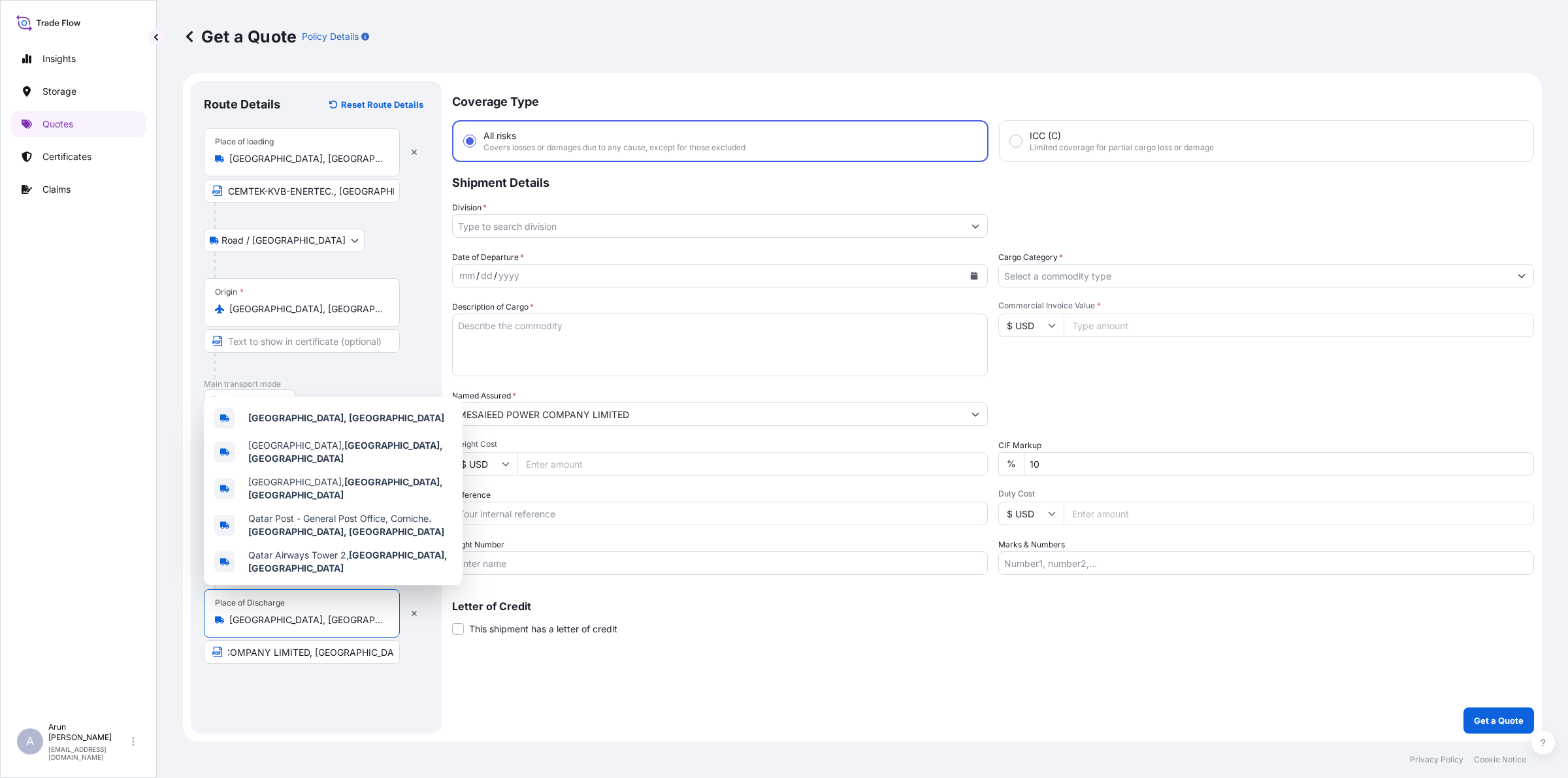
scroll to position [0, 0]
drag, startPoint x: 275, startPoint y: 621, endPoint x: 219, endPoint y: 623, distance: 56.0
click at [219, 623] on div "Doha, Qatar" at bounding box center [302, 620] width 174 height 14
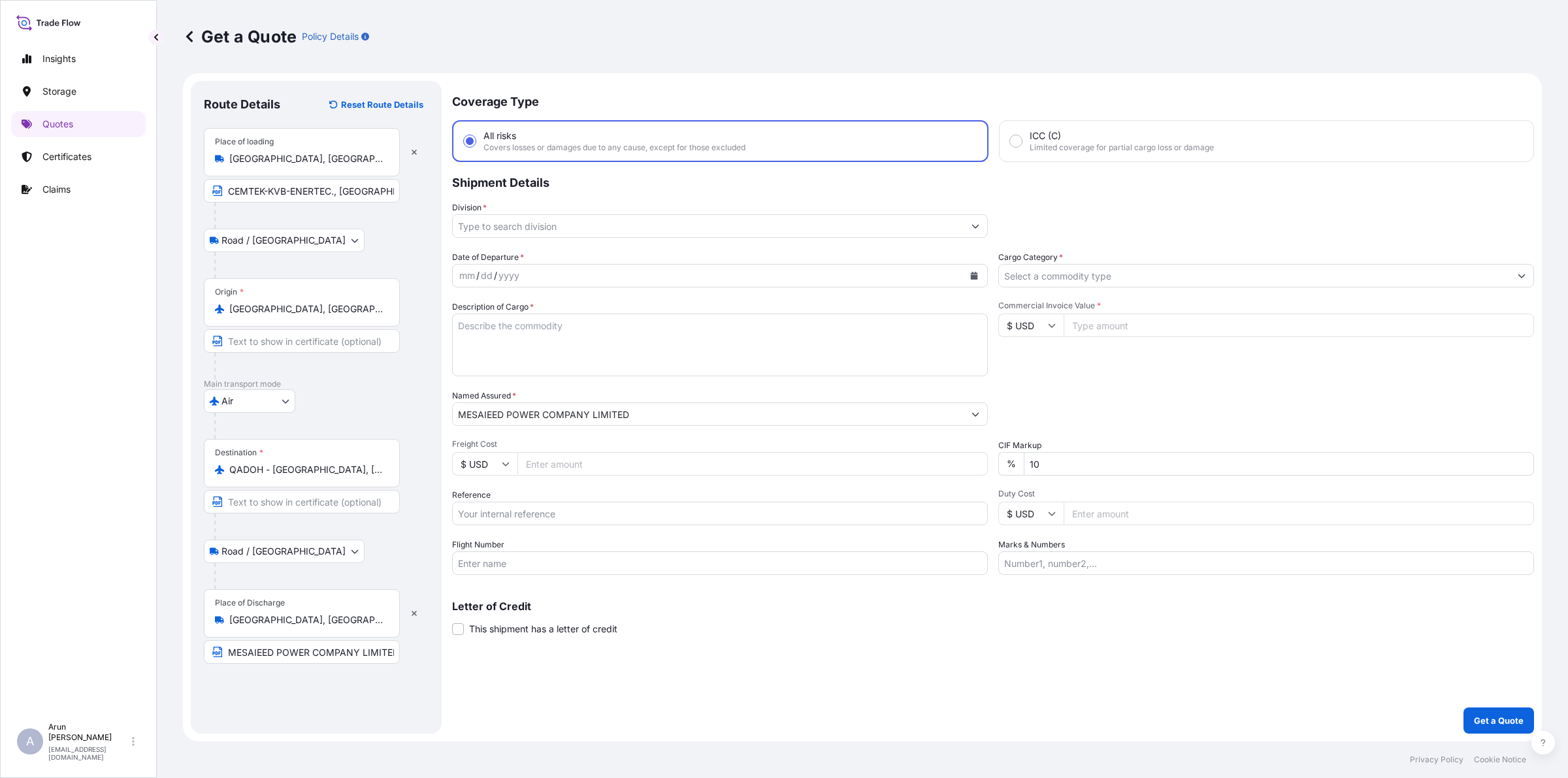
drag, startPoint x: 308, startPoint y: 612, endPoint x: 233, endPoint y: 619, distance: 75.3
click at [233, 619] on div "Place of Discharge Doha, Qatar" at bounding box center [301, 613] width 196 height 48
copy icon
click at [330, 657] on input "MESAIEED POWER COMPANY LIMITED, MESAIEED, QATAR,MESAIEED ,QATAR" at bounding box center [301, 652] width 196 height 23
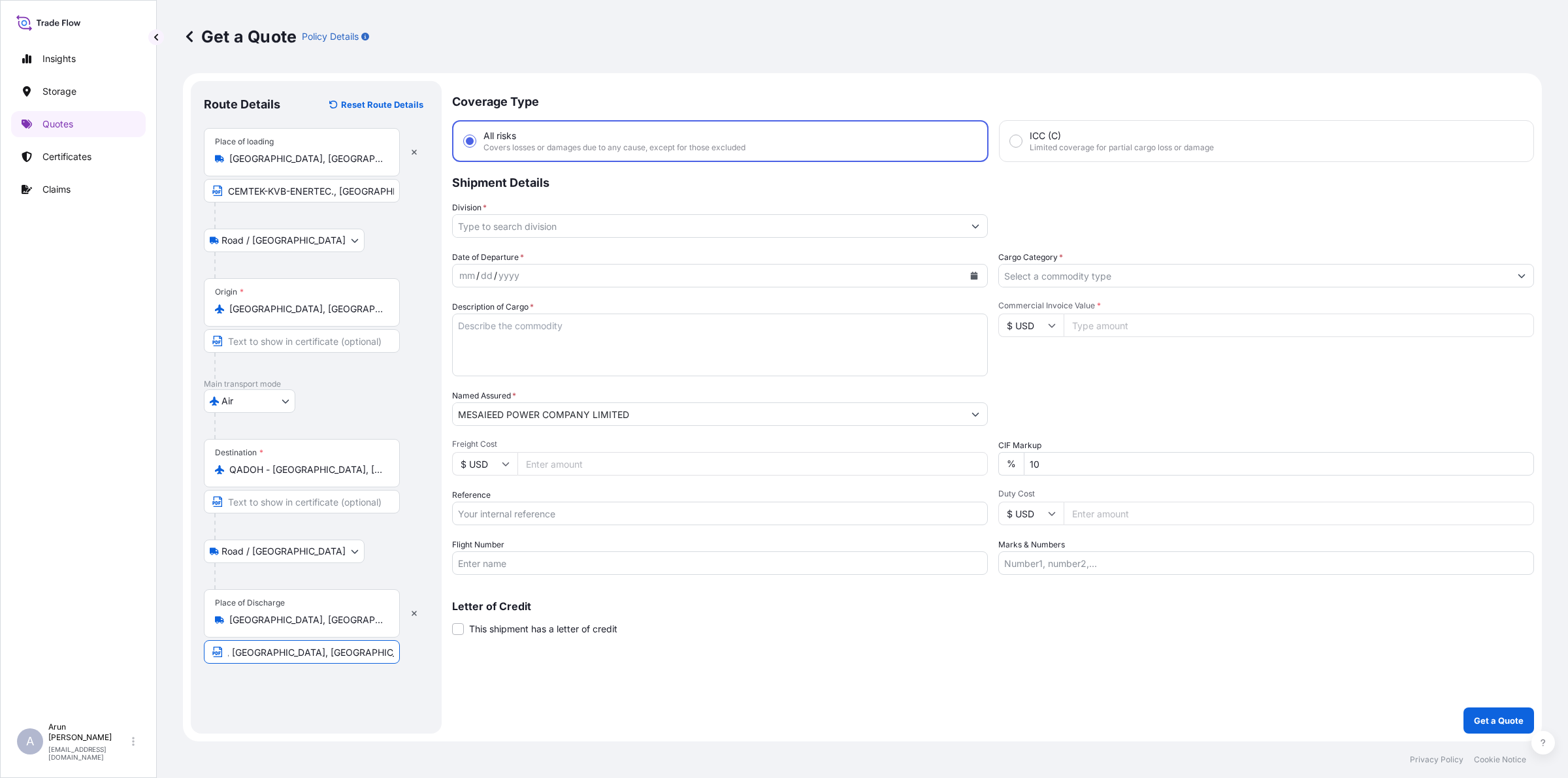
drag, startPoint x: 335, startPoint y: 651, endPoint x: 426, endPoint y: 644, distance: 91.3
click at [426, 644] on div "Place of Discharge Doha, Qatar MESAIEED POWER COMPANY LIMITED, MESAIEED, QATAR,…" at bounding box center [316, 625] width 225 height 74
paste input "Doha, Qatar"
type input "MESAIEED POWER COMPANY LIMITED, Doha, Qatar"
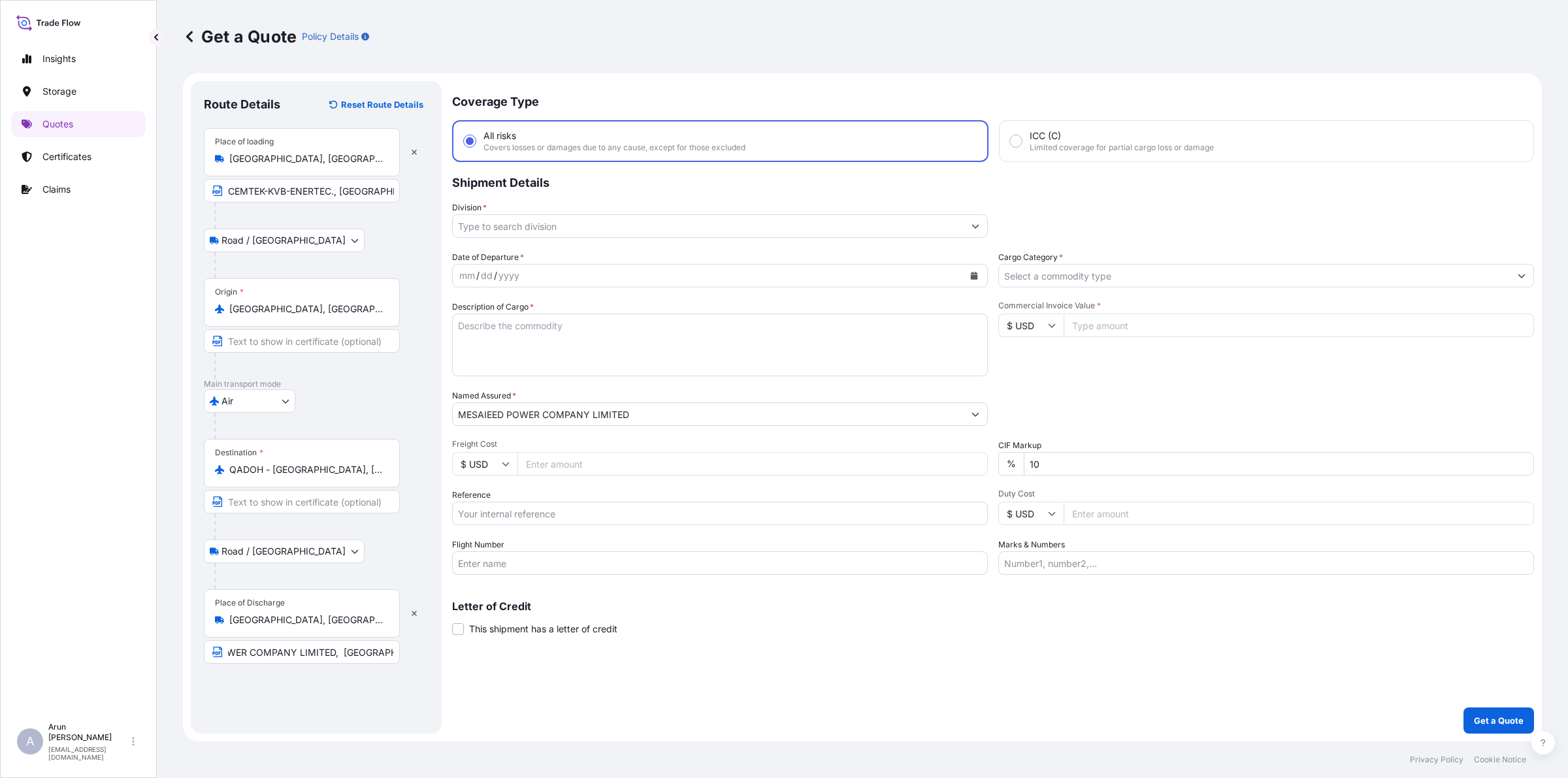
scroll to position [0, 0]
click at [337, 630] on div "Place of Discharge Doha, Qatar" at bounding box center [301, 613] width 196 height 48
click at [337, 626] on input "Doha, Qatar" at bounding box center [306, 620] width 154 height 14
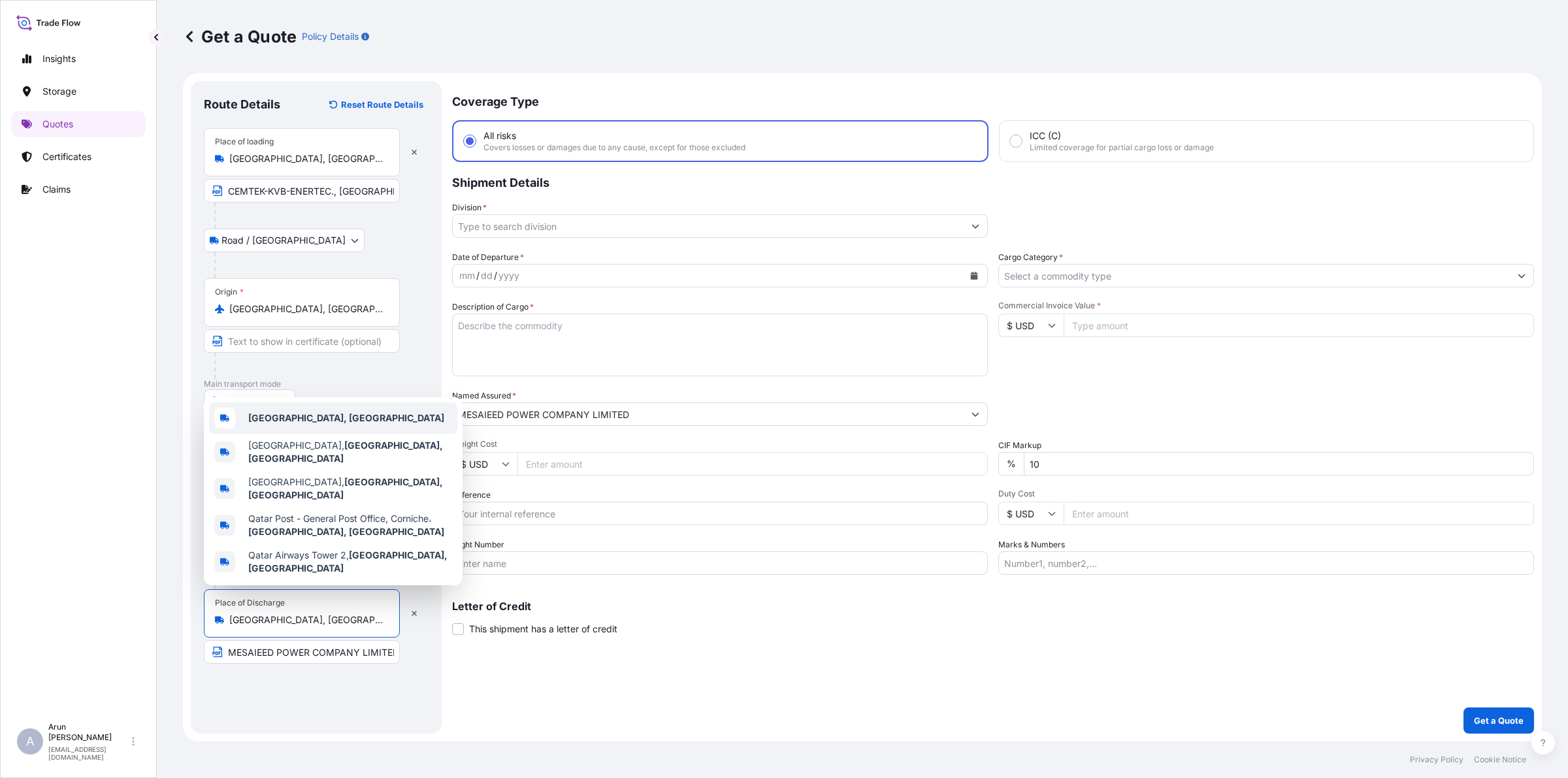
click at [267, 433] on div "Doha, Qatar" at bounding box center [333, 418] width 248 height 31
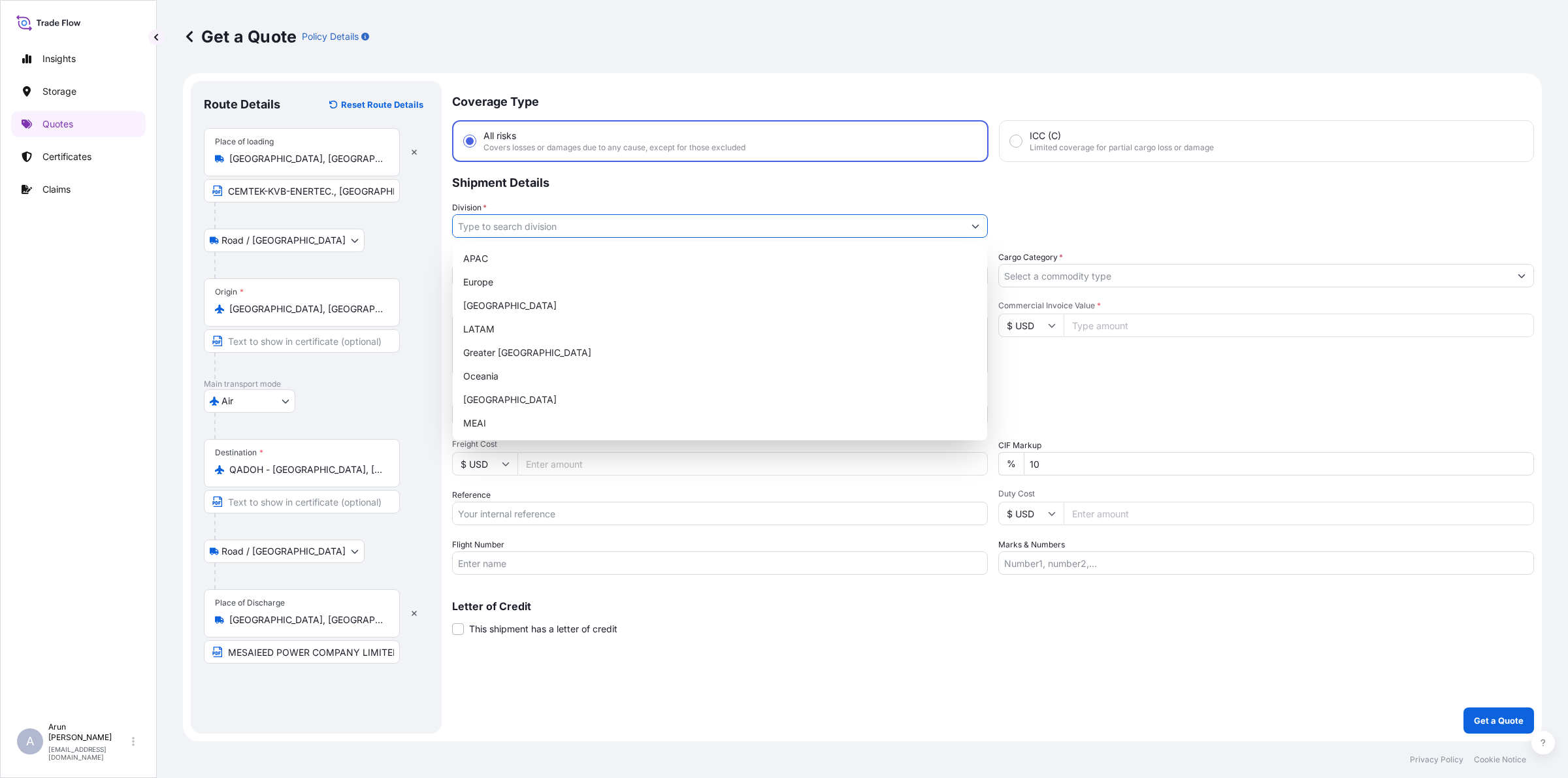
click at [569, 232] on input "Division *" at bounding box center [708, 226] width 511 height 23
click at [497, 422] on div "MEAI" at bounding box center [719, 423] width 524 height 23
type input "MEAI"
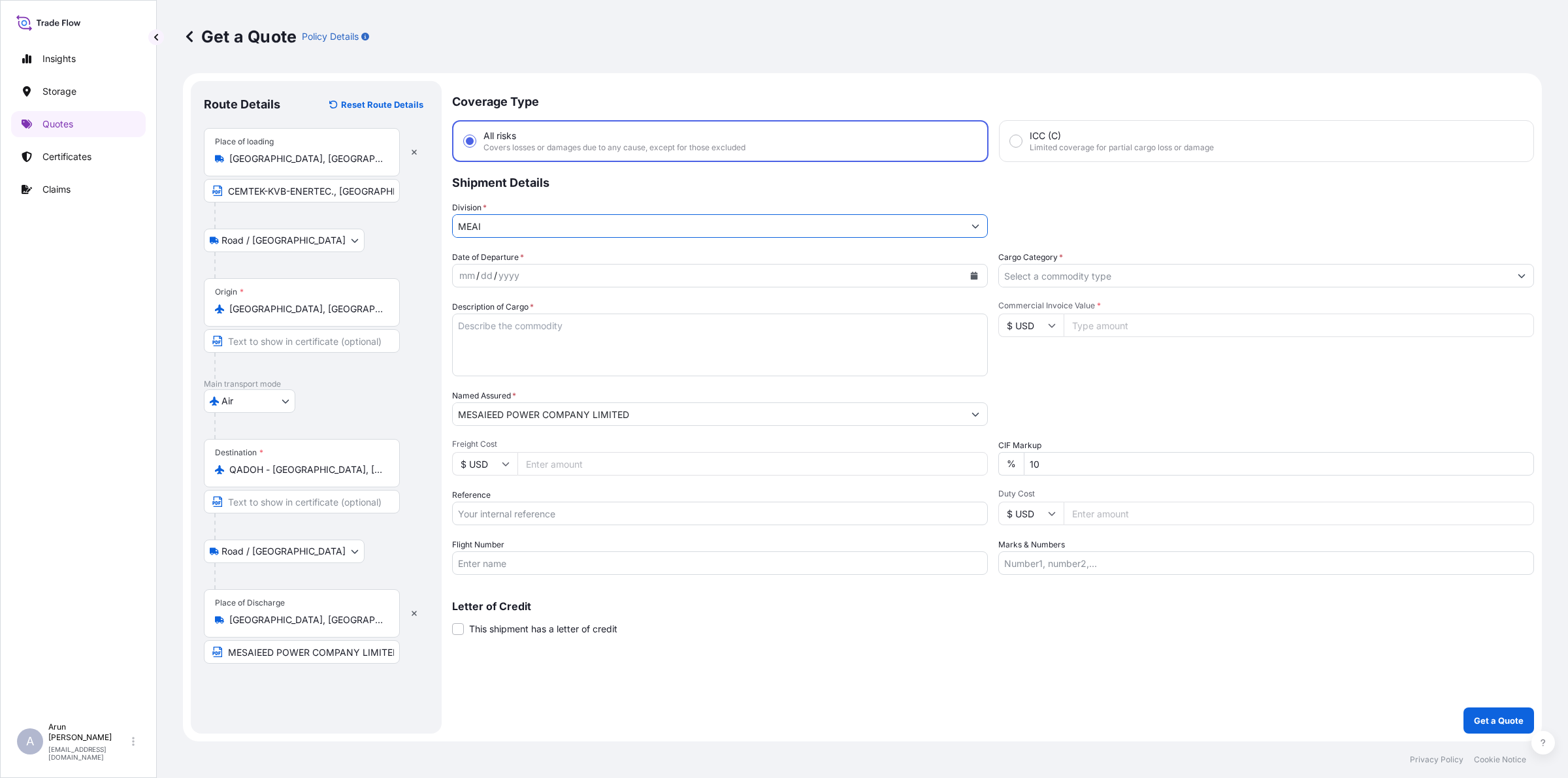
click at [972, 278] on icon "Calendar" at bounding box center [973, 275] width 7 height 8
click at [521, 407] on div "16" at bounding box center [524, 409] width 23 height 23
click at [518, 317] on textarea "Description of Cargo *" at bounding box center [719, 345] width 536 height 63
click at [474, 325] on textarea "RE[AIR KIT, VACUUM PIMP,NOX" at bounding box center [719, 345] width 536 height 63
click at [623, 328] on textarea "REPAIR KIT, VACUUM PIMP,NOX" at bounding box center [719, 345] width 536 height 63
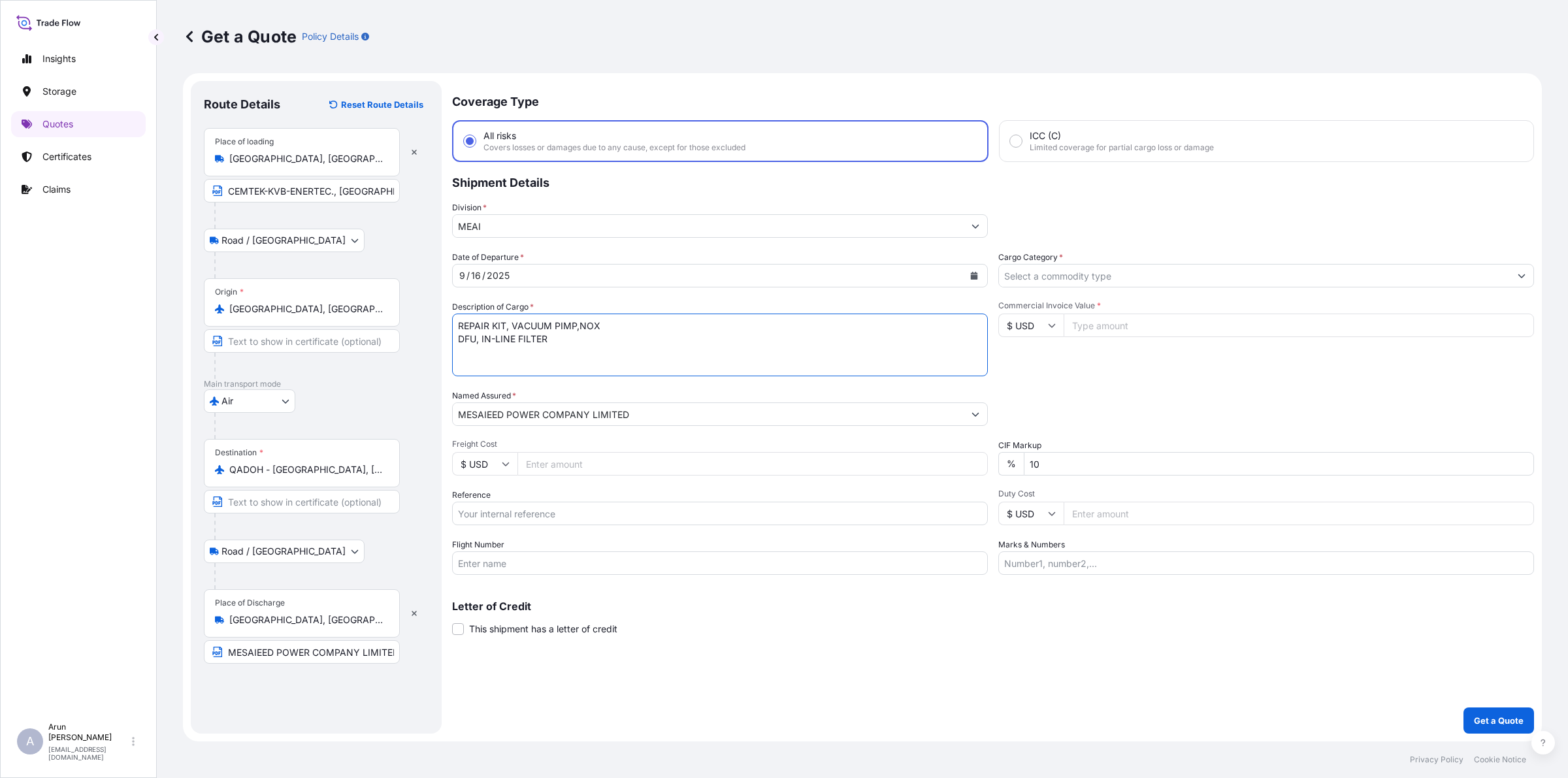
click at [581, 325] on textarea "REPAIR KIT, VACUUM PIMP,NOX DFU, IN-LINE FILTER" at bounding box center [719, 345] width 536 height 63
click at [576, 343] on textarea "REPAIR KIT, VACUUM PIMP, NOX DFU, IN-LINE FILTER" at bounding box center [719, 345] width 536 height 63
type textarea "REPAIR KIT, VACUUM PIMP, NOX DFU, IN-LINE FILTER SINGLE HEAD INTERNAL VACUUM PU…"
click at [553, 456] on input "Freight Cost" at bounding box center [752, 463] width 470 height 23
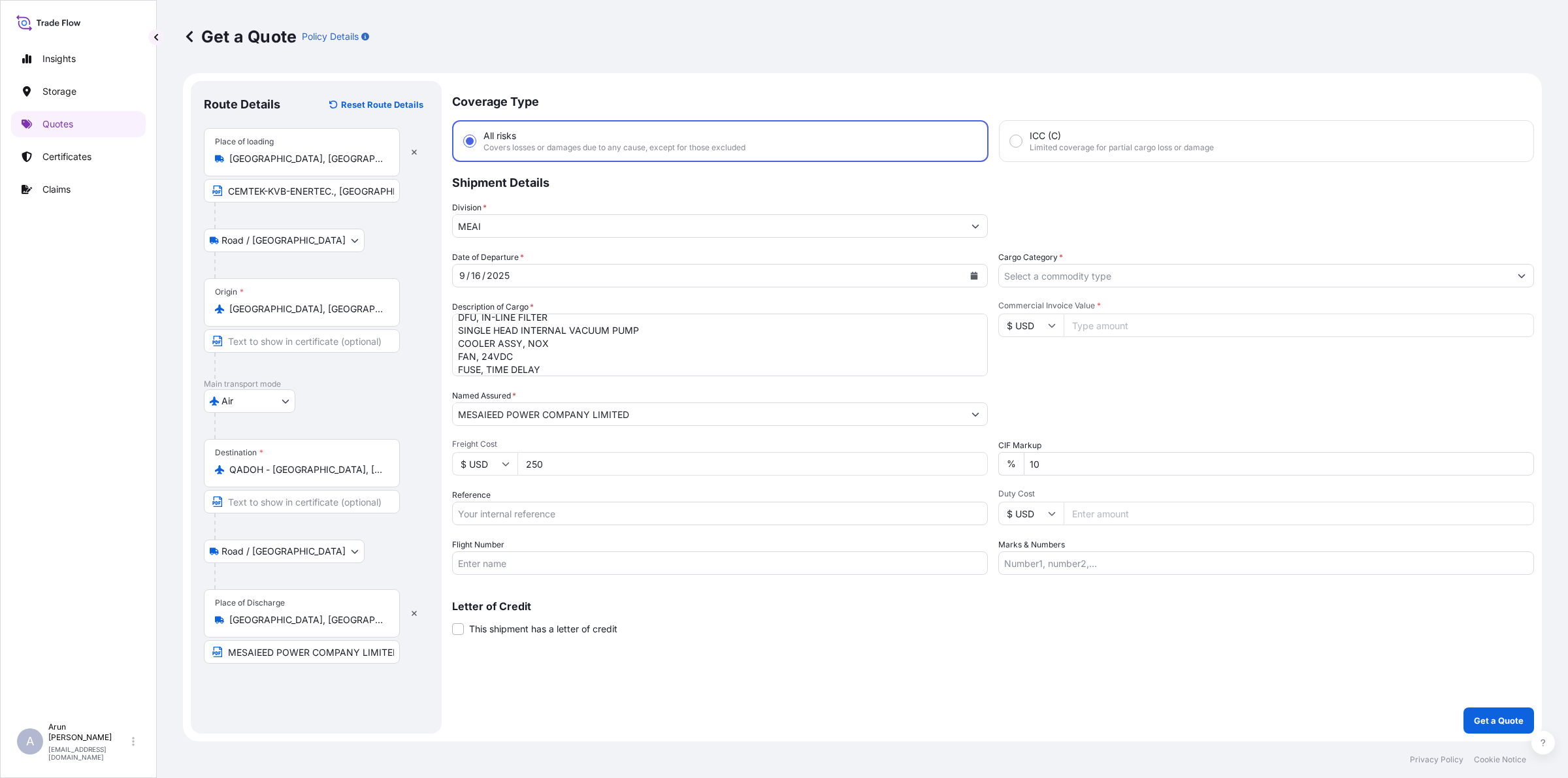
type input "250"
click at [529, 510] on input "Reference" at bounding box center [719, 514] width 536 height 23
type input "Q"
type input "414196941160"
click at [543, 553] on input "Flight Number" at bounding box center [719, 563] width 536 height 23
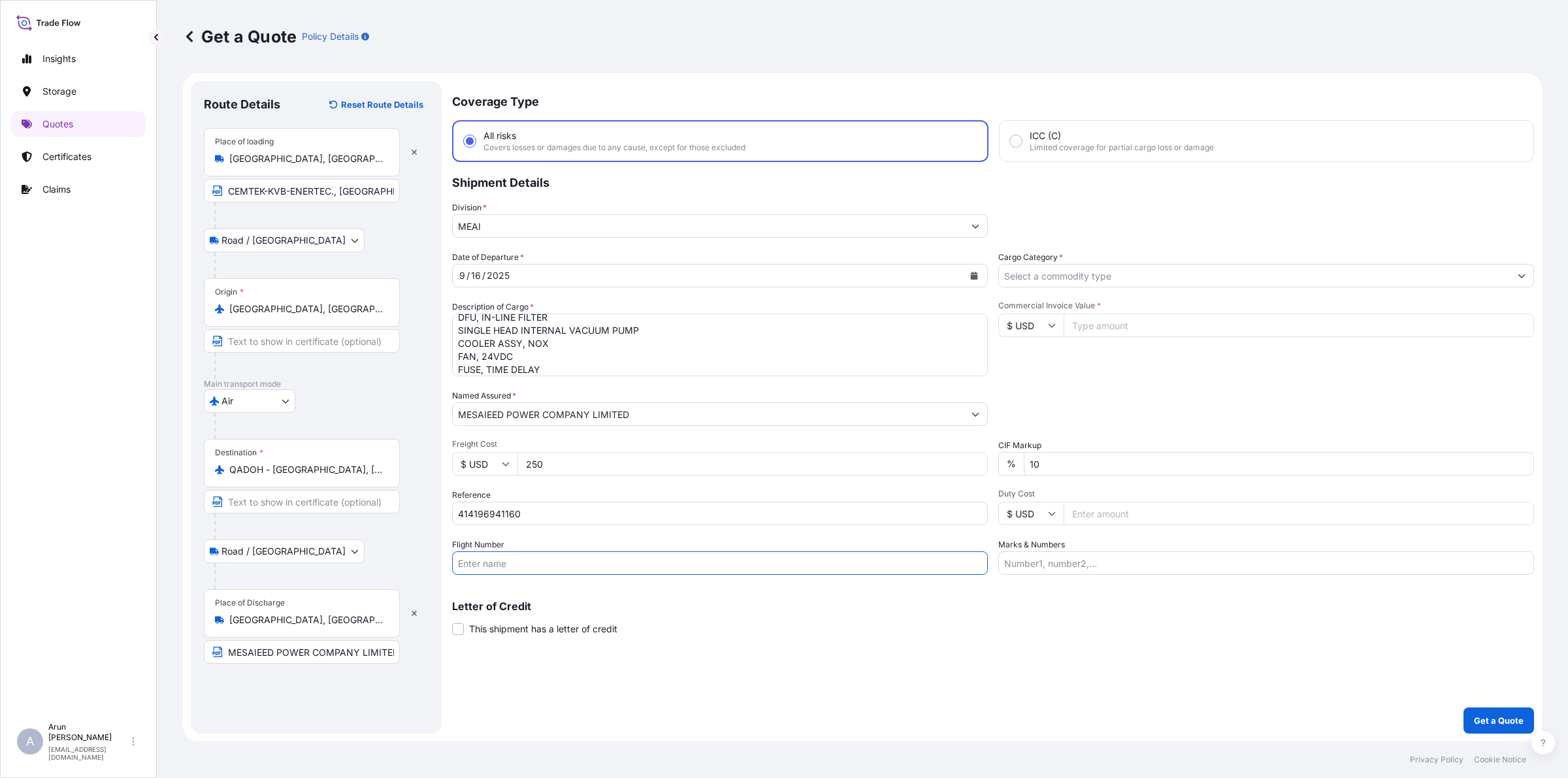
type input "BY AIR"
click at [1112, 285] on input "Cargo Category *" at bounding box center [1254, 275] width 511 height 23
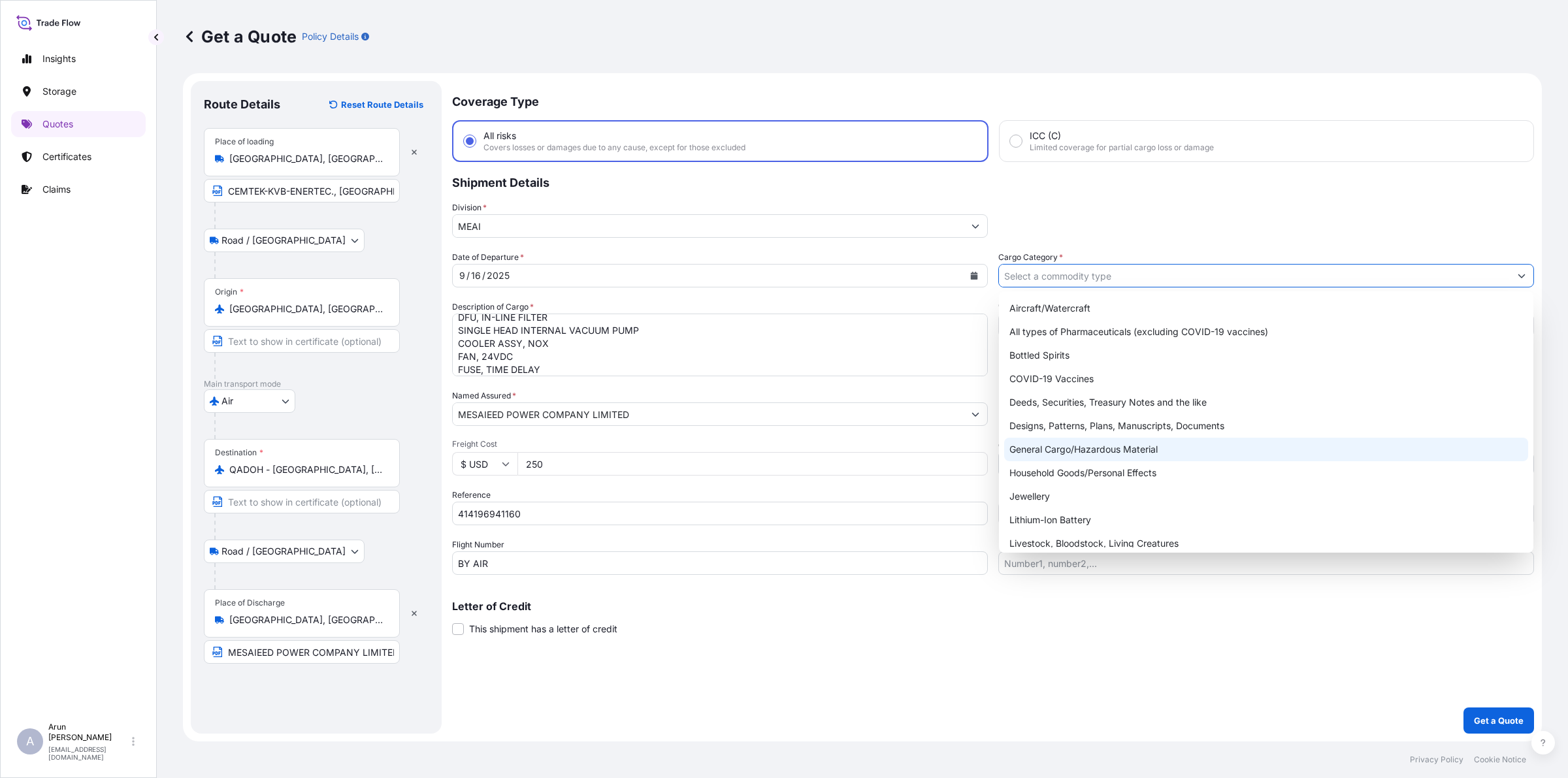
click at [1073, 454] on div "General Cargo/Hazardous Material" at bounding box center [1266, 449] width 524 height 23
type input "General Cargo/Hazardous Material"
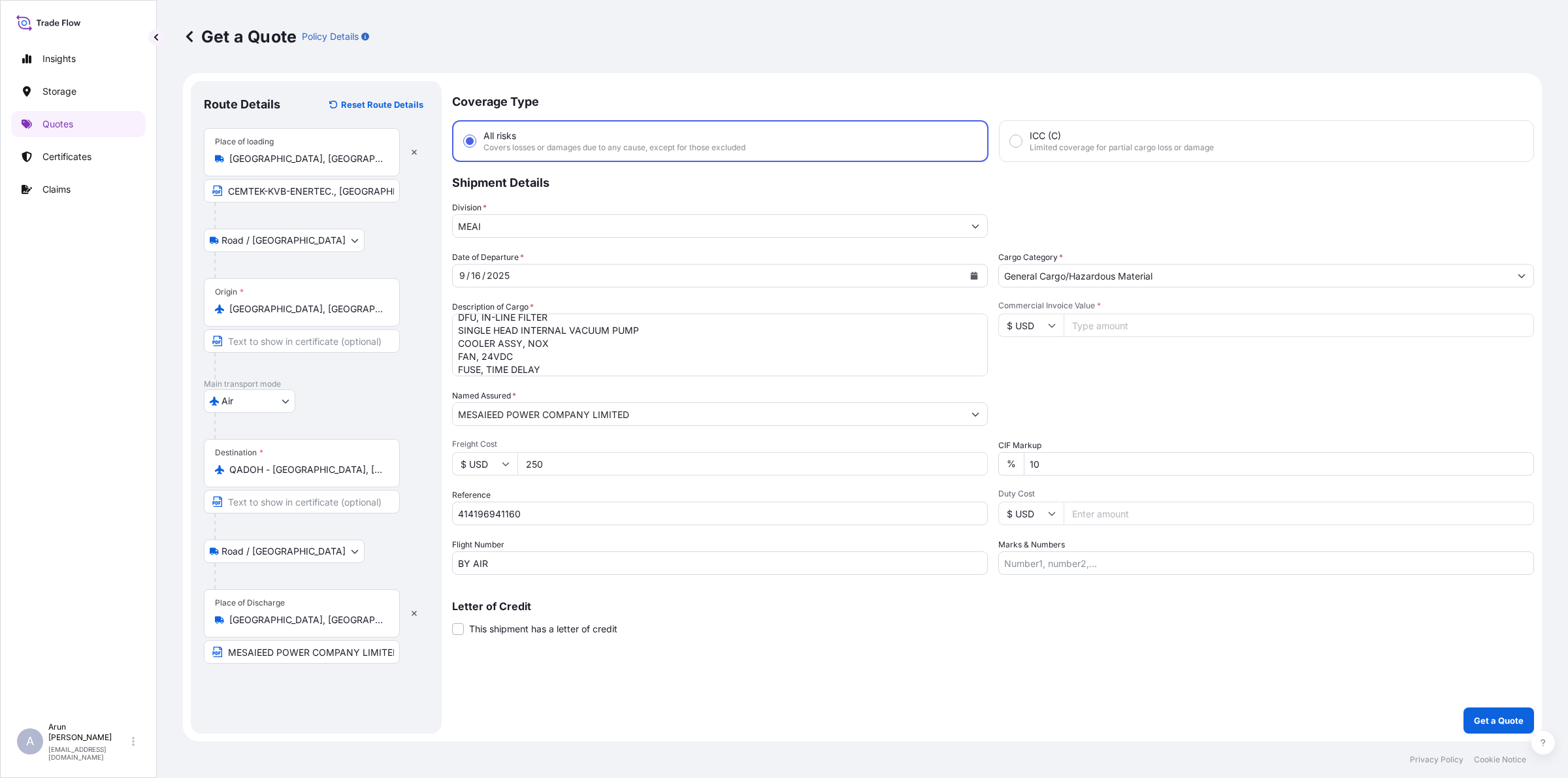
click at [1099, 322] on input "Commercial Invoice Value *" at bounding box center [1299, 325] width 470 height 23
type input "26904.42"
click at [1105, 555] on input "Marks & Numbers" at bounding box center [1266, 563] width 536 height 23
drag, startPoint x: 1062, startPoint y: 564, endPoint x: 1122, endPoint y: 569, distance: 60.2
click at [1122, 569] on input "INVOICE NO: CPI2025003 DATE: 15.08.2025" at bounding box center [1266, 563] width 536 height 23
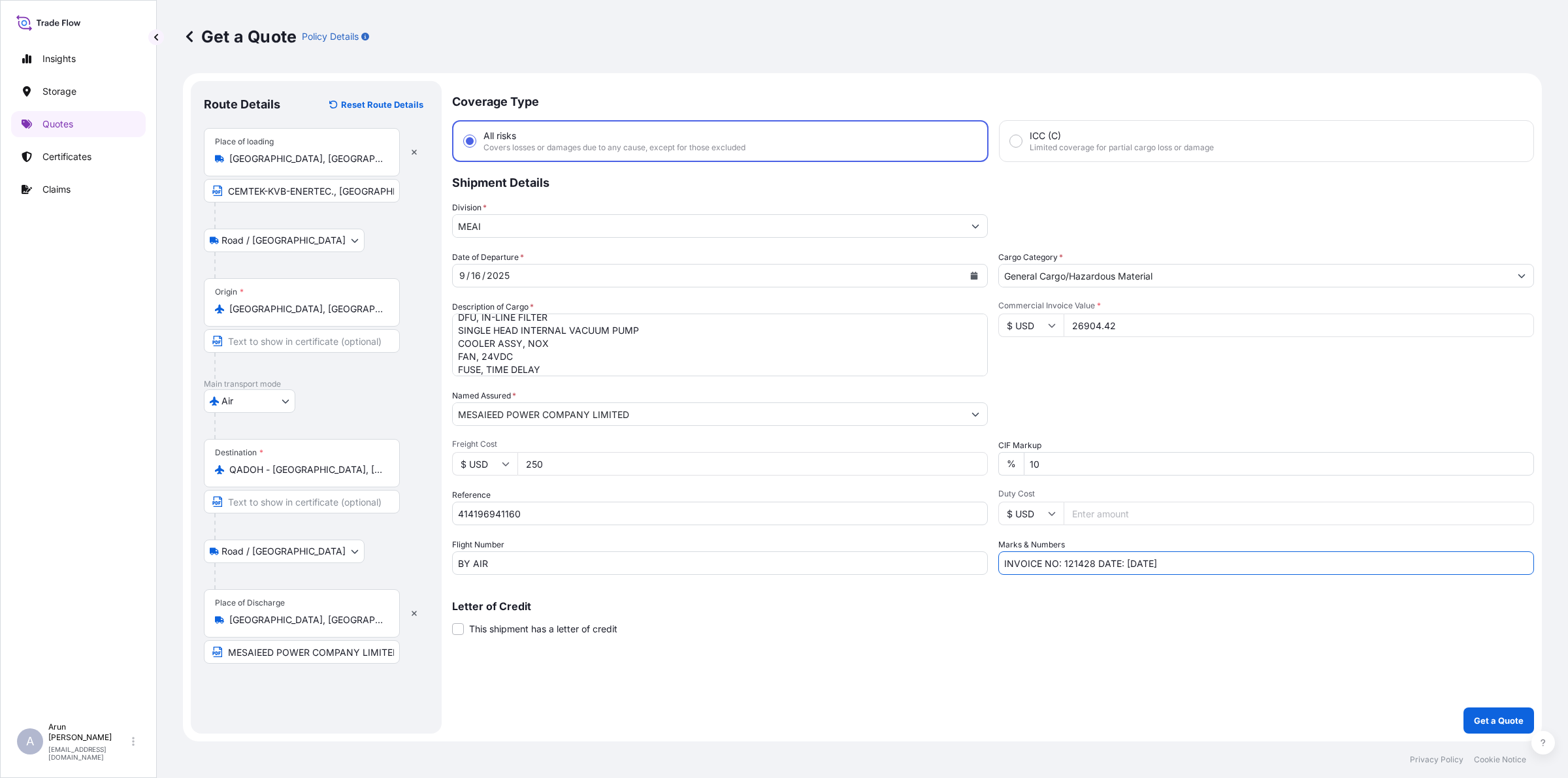
click at [1134, 565] on input "INVOICE NO: 121428 DATE: 15.08.2025" at bounding box center [1266, 563] width 536 height 23
click at [1246, 567] on input "INVOICE NO: 121428 DATE: 12.09.2025" at bounding box center [1266, 563] width 536 height 23
type input "INVOICE NO: 121428 DATE: 12.09.2025"
click at [1504, 710] on button "Get a Quote" at bounding box center [1498, 720] width 70 height 26
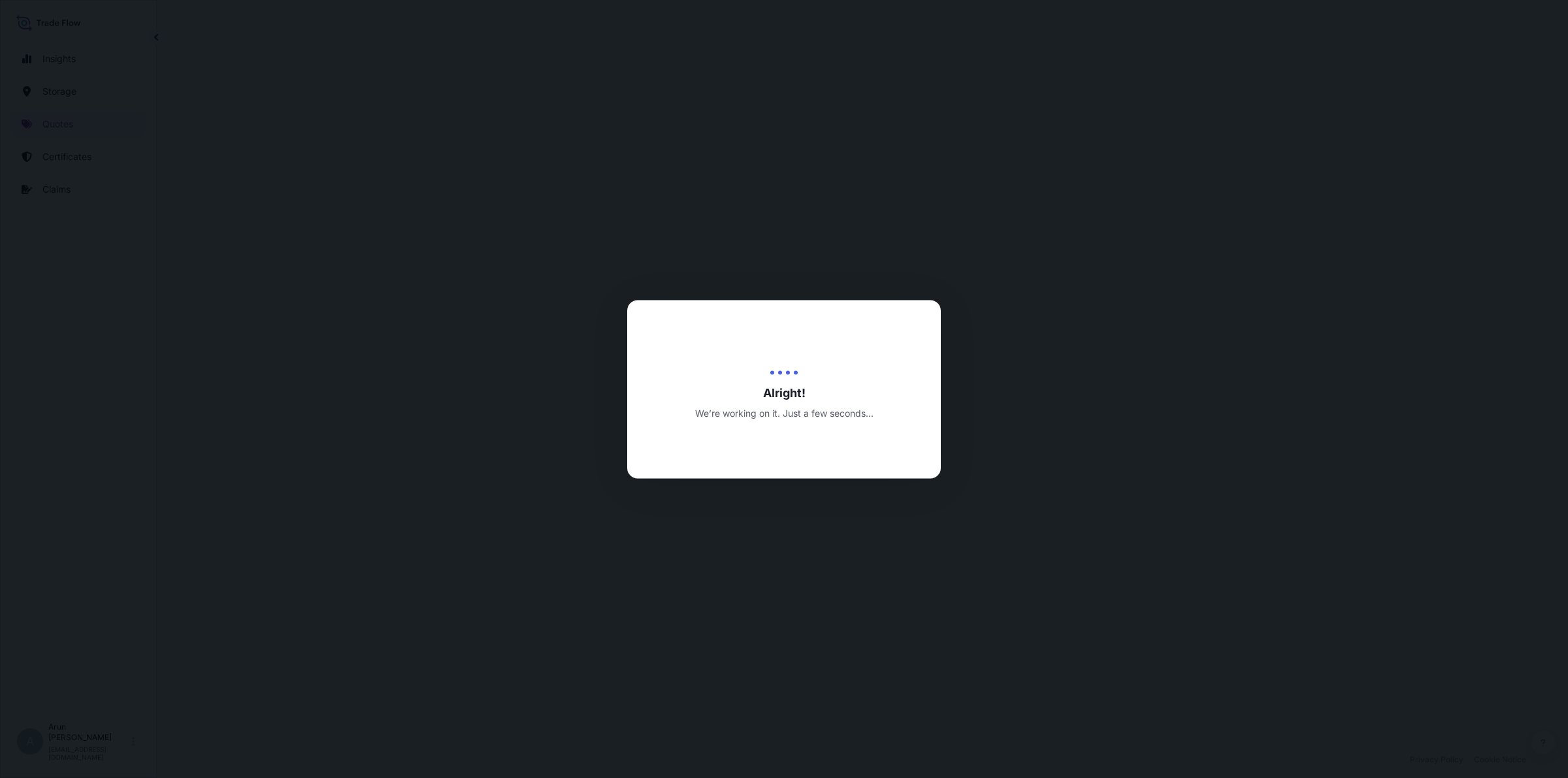
select select "Road / Inland"
select select "Air"
select select "Road / Inland"
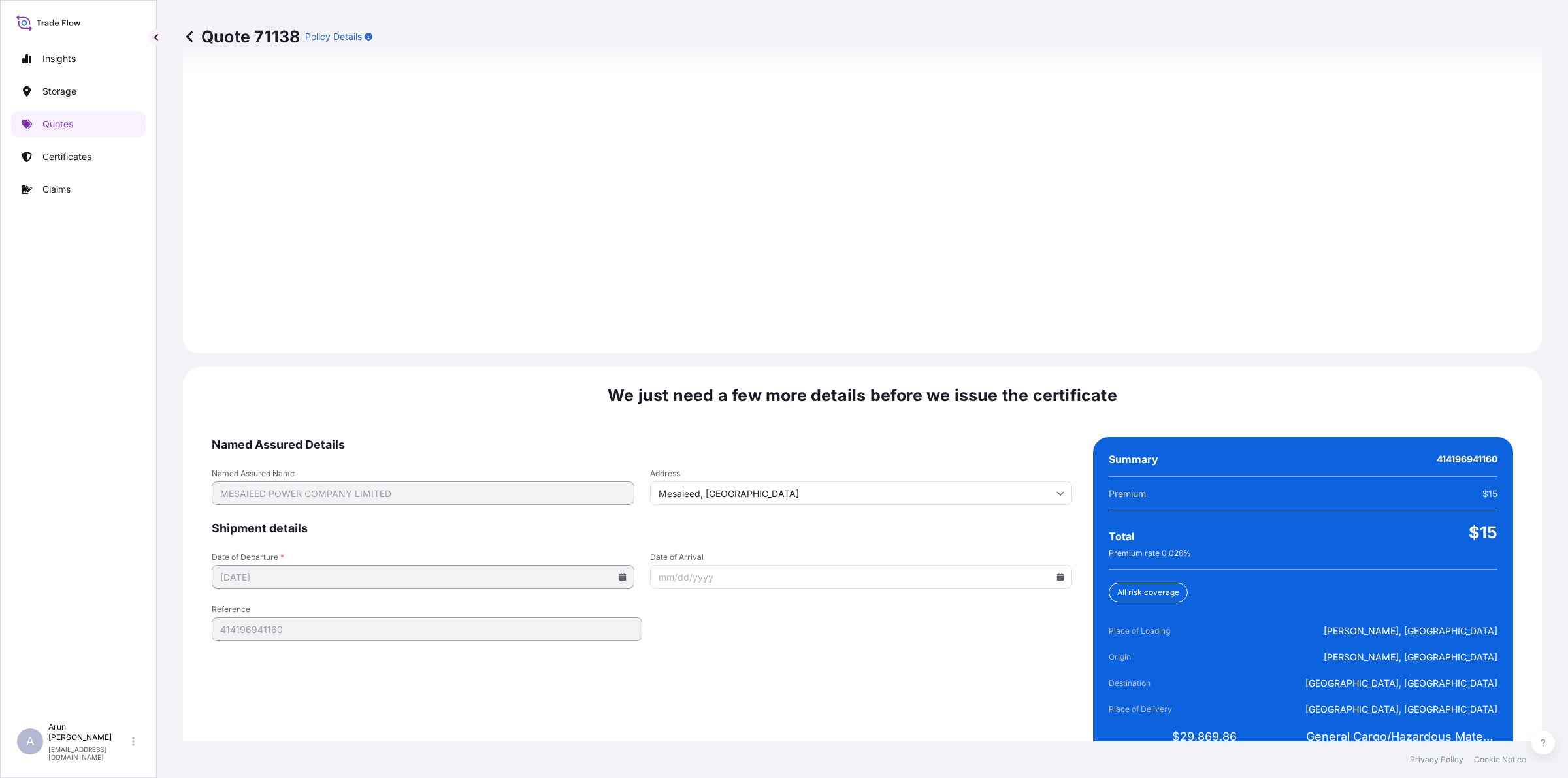
scroll to position [1805, 0]
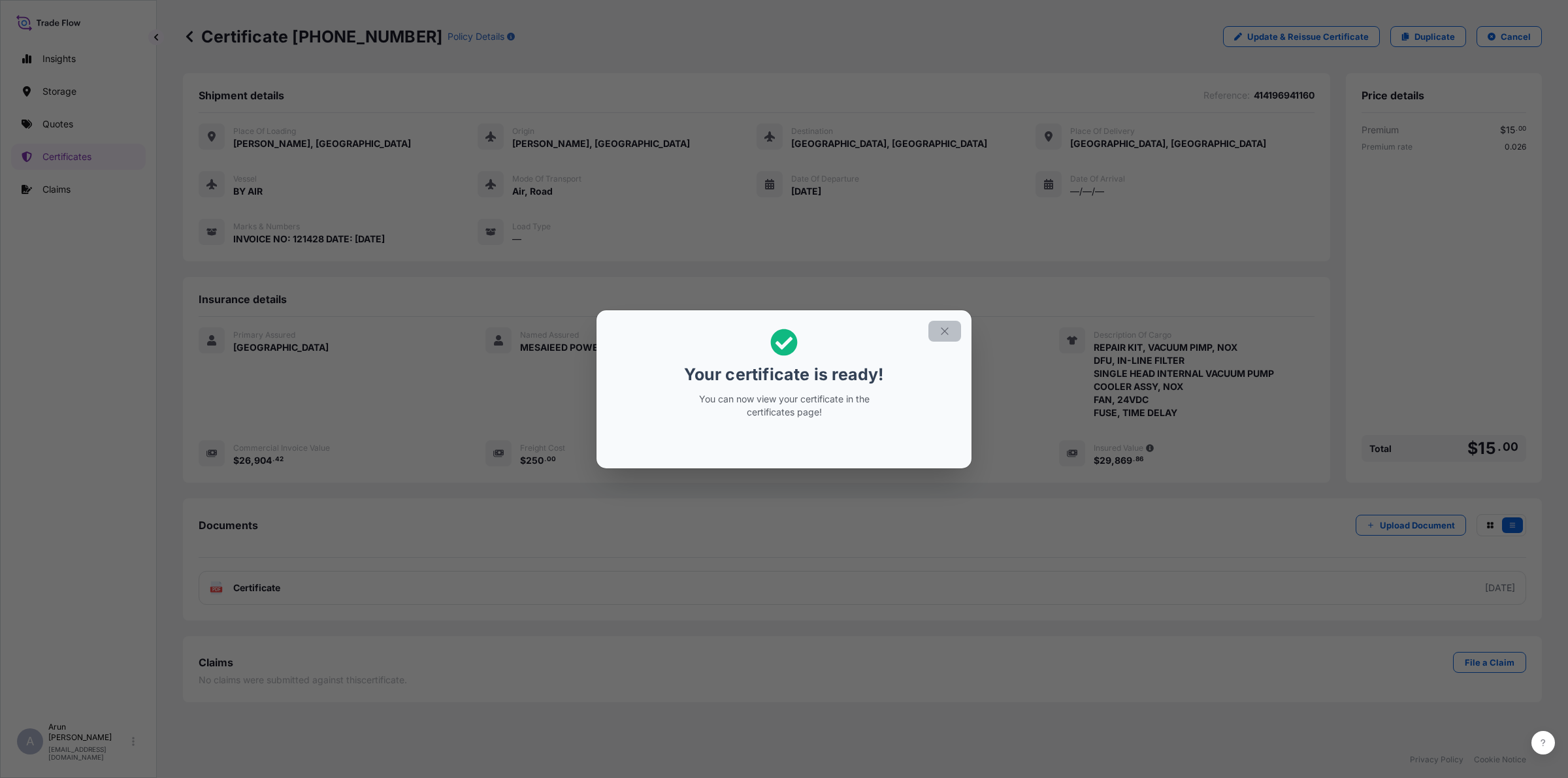
click at [955, 333] on button "button" at bounding box center [944, 331] width 33 height 21
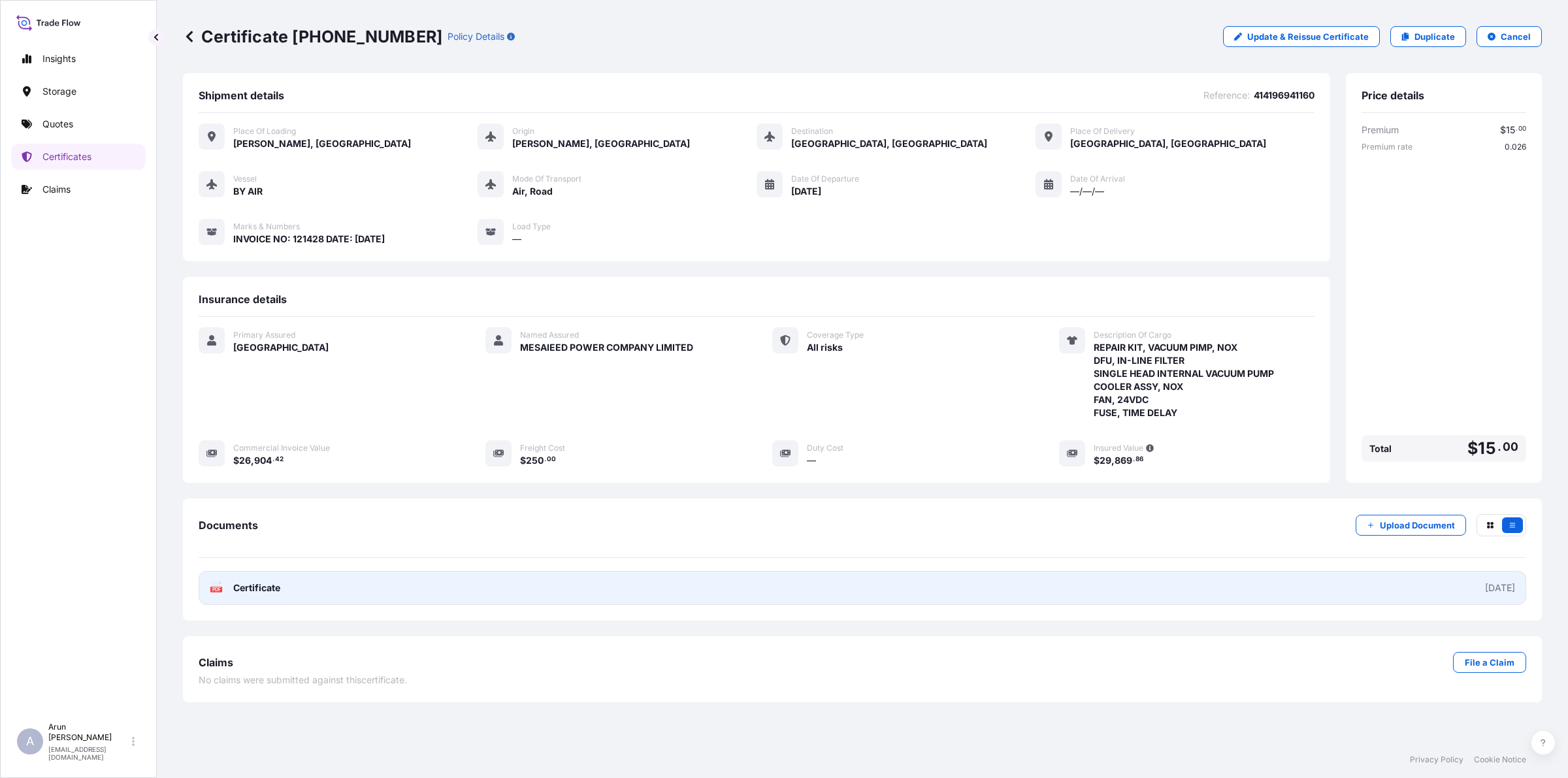
click at [311, 605] on link "PDF Certificate 2025-09-22" at bounding box center [862, 587] width 1328 height 34
